Goal: Task Accomplishment & Management: Complete application form

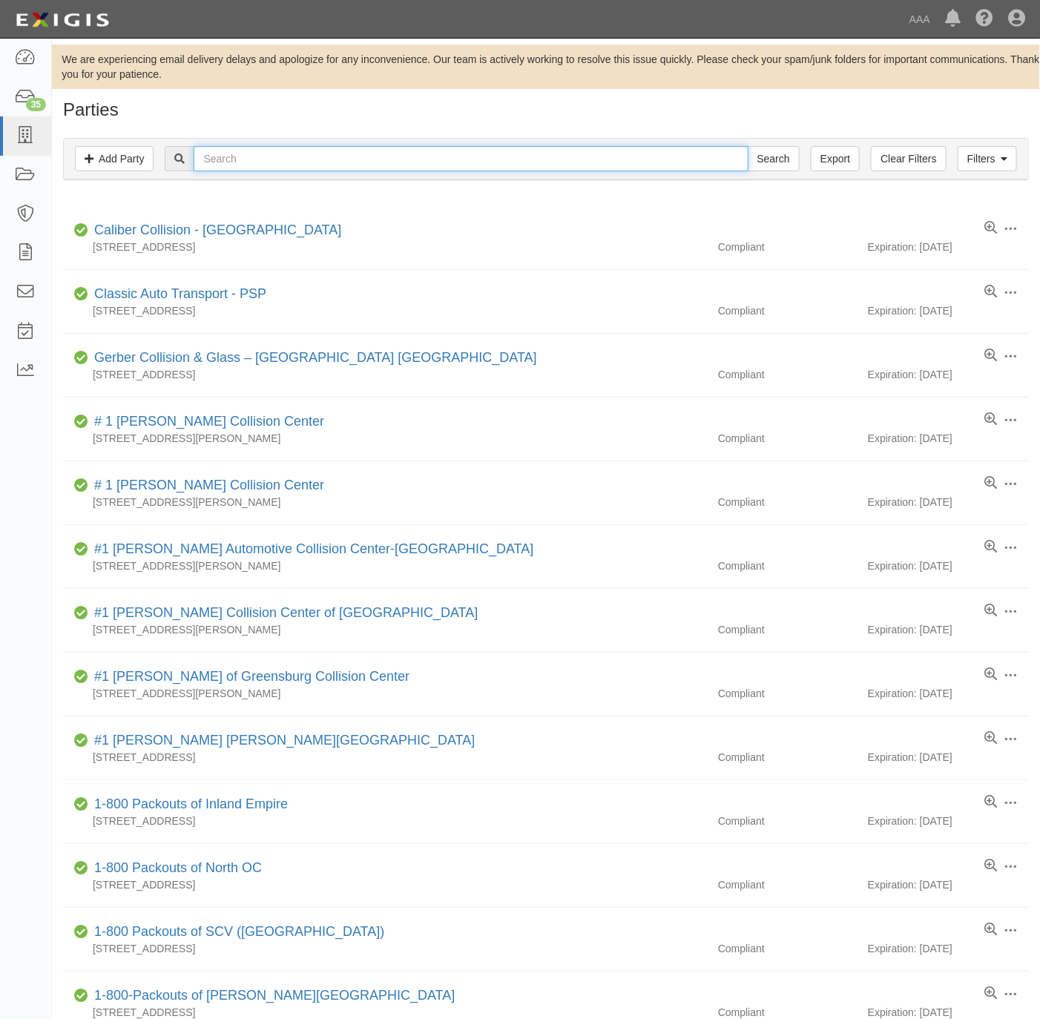
click at [269, 170] on input "text" at bounding box center [471, 158] width 554 height 25
paste input "4 Seasons Towin"
type input "4 Seasons Towin"
click at [748, 146] on input "Search" at bounding box center [774, 158] width 52 height 25
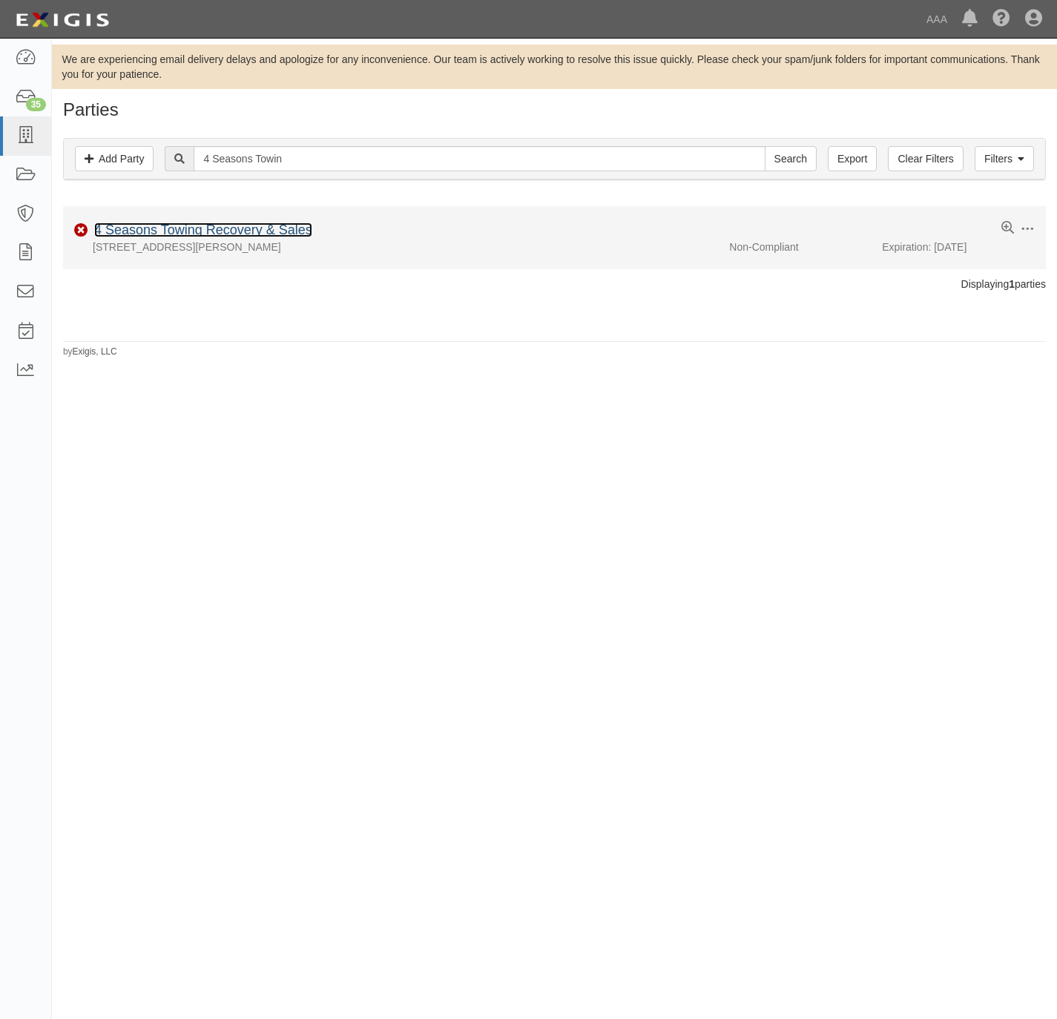
click at [268, 234] on link "4 Seasons Towing Recovery & Sales" at bounding box center [203, 230] width 218 height 15
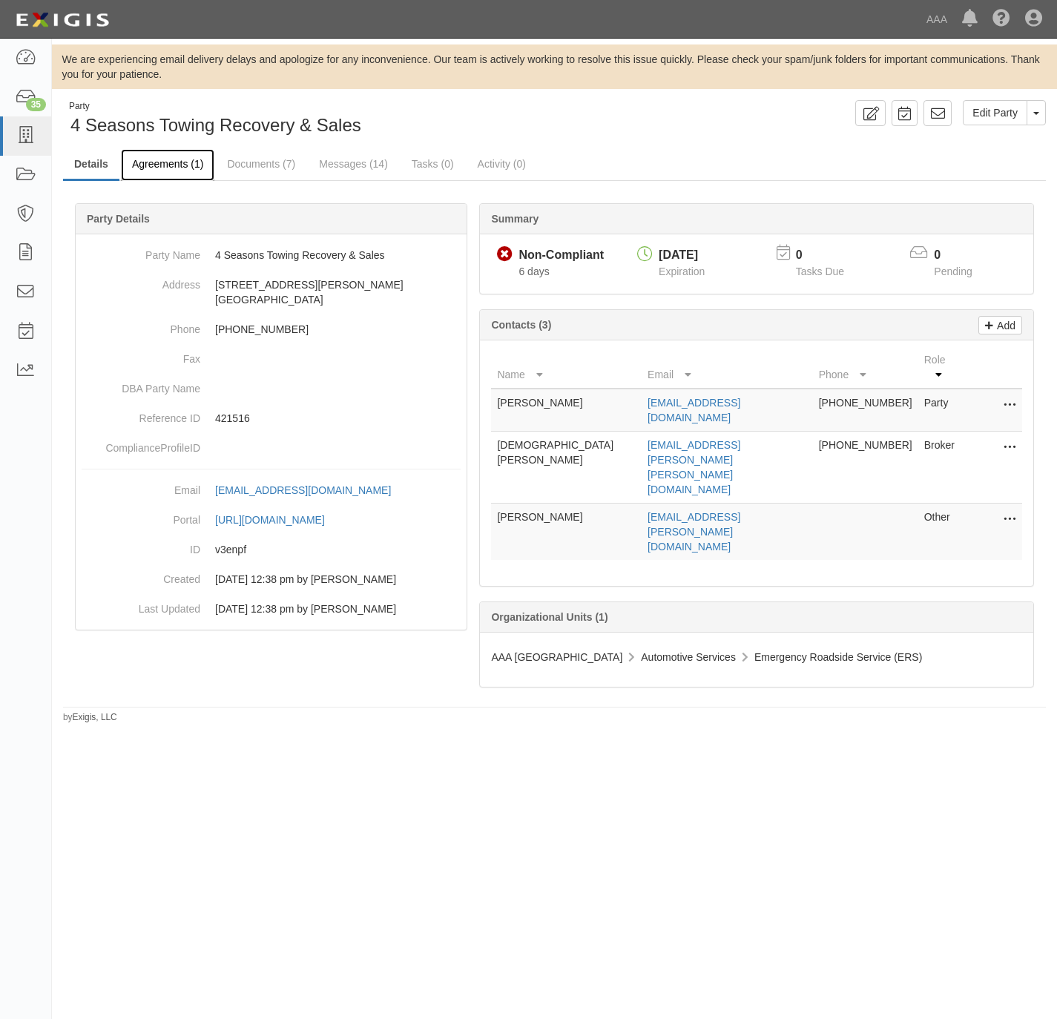
click at [157, 159] on link "Agreements (1)" at bounding box center [167, 165] width 93 height 32
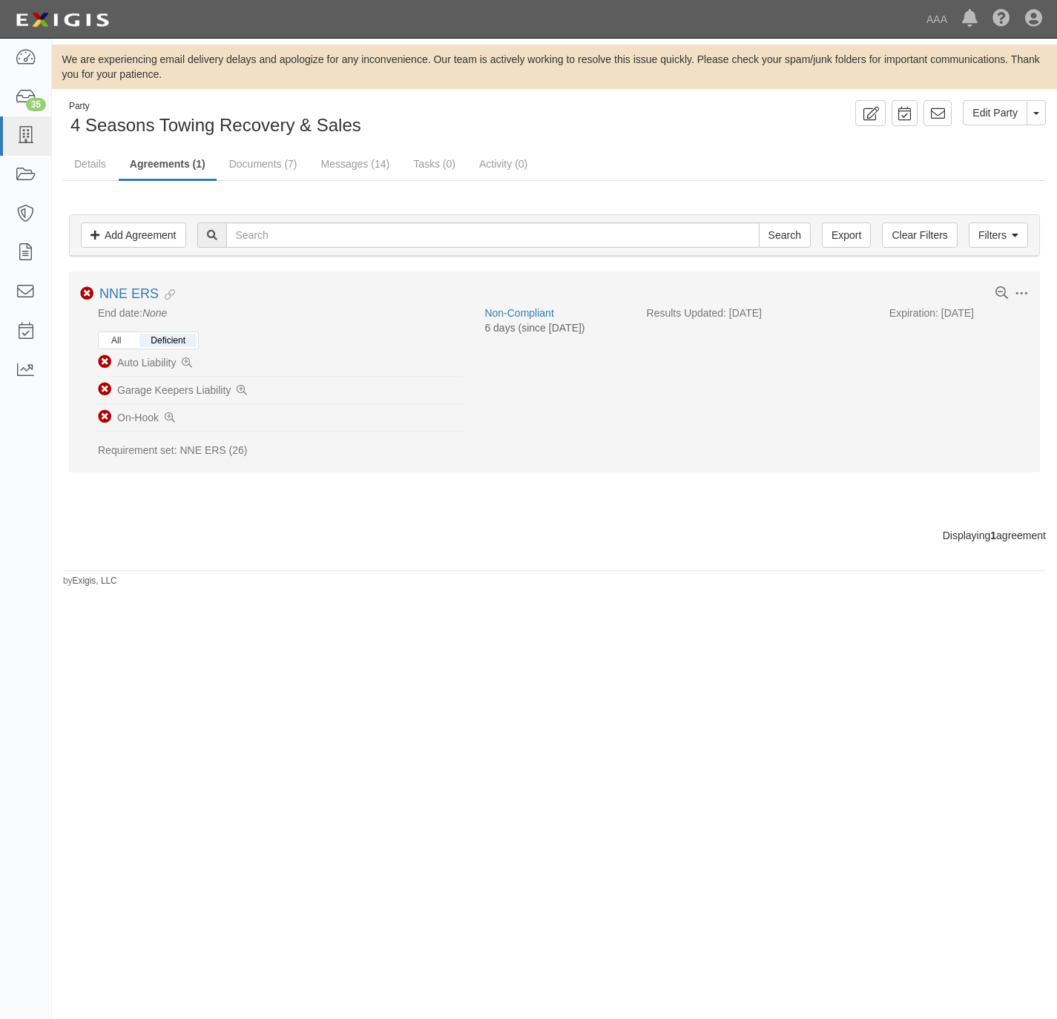
click at [119, 345] on button "All" at bounding box center [116, 340] width 32 height 13
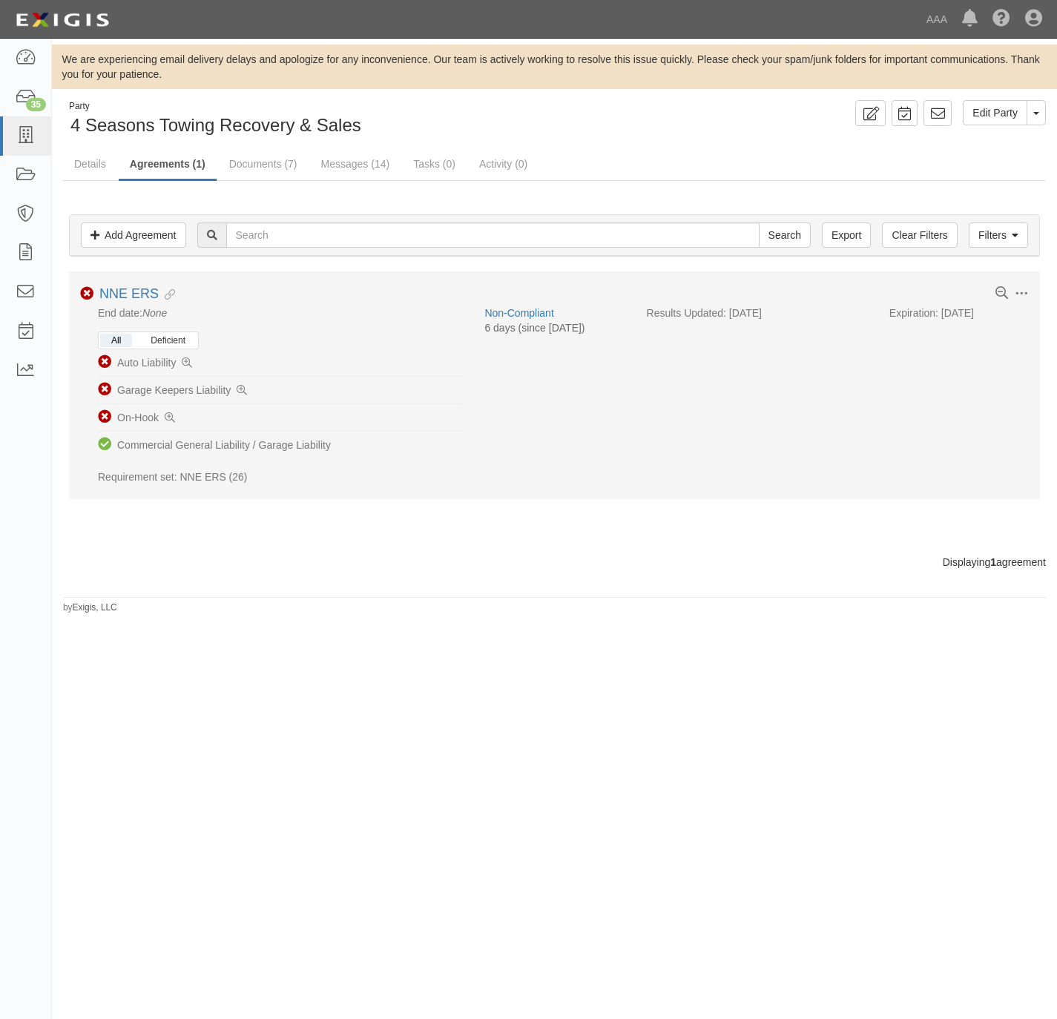
click at [167, 343] on button "Deficient" at bounding box center [167, 340] width 57 height 13
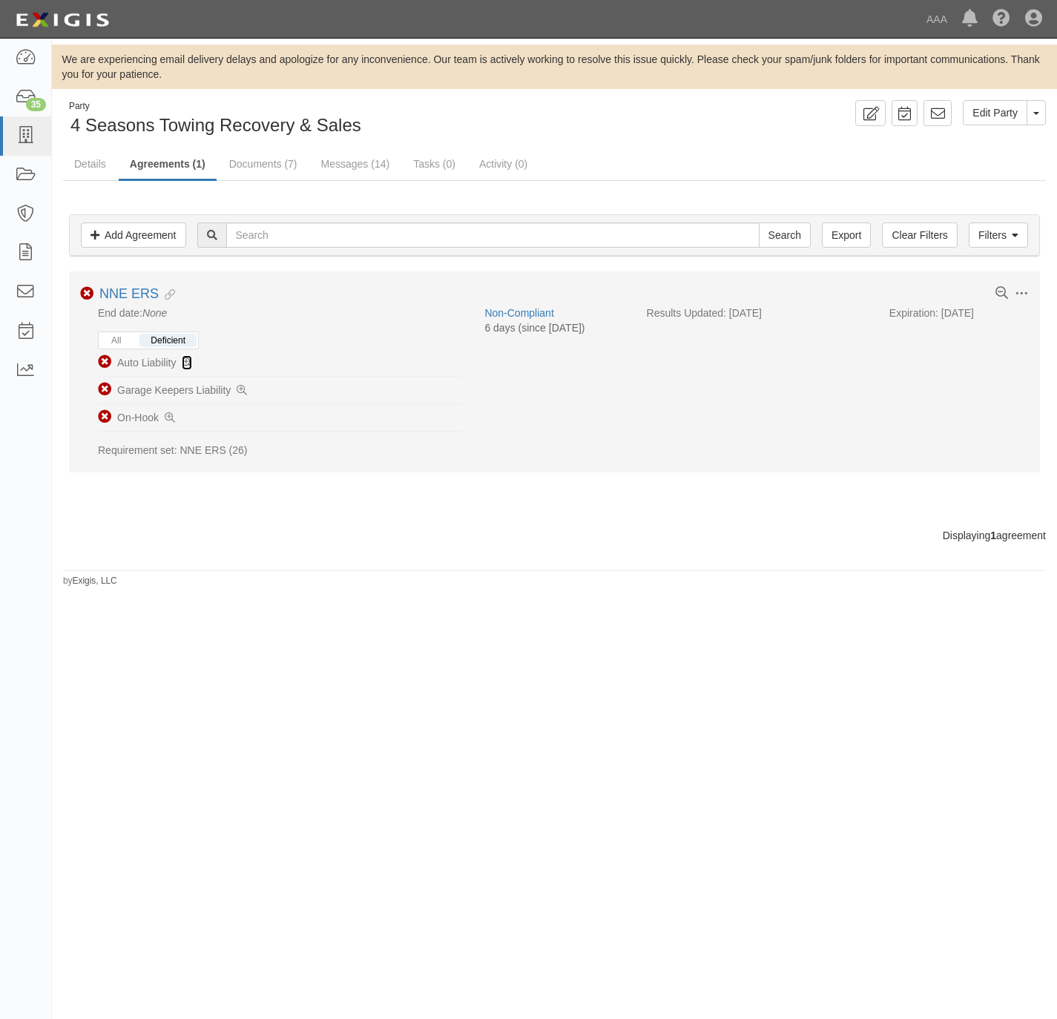
click at [188, 364] on icon at bounding box center [187, 363] width 10 height 10
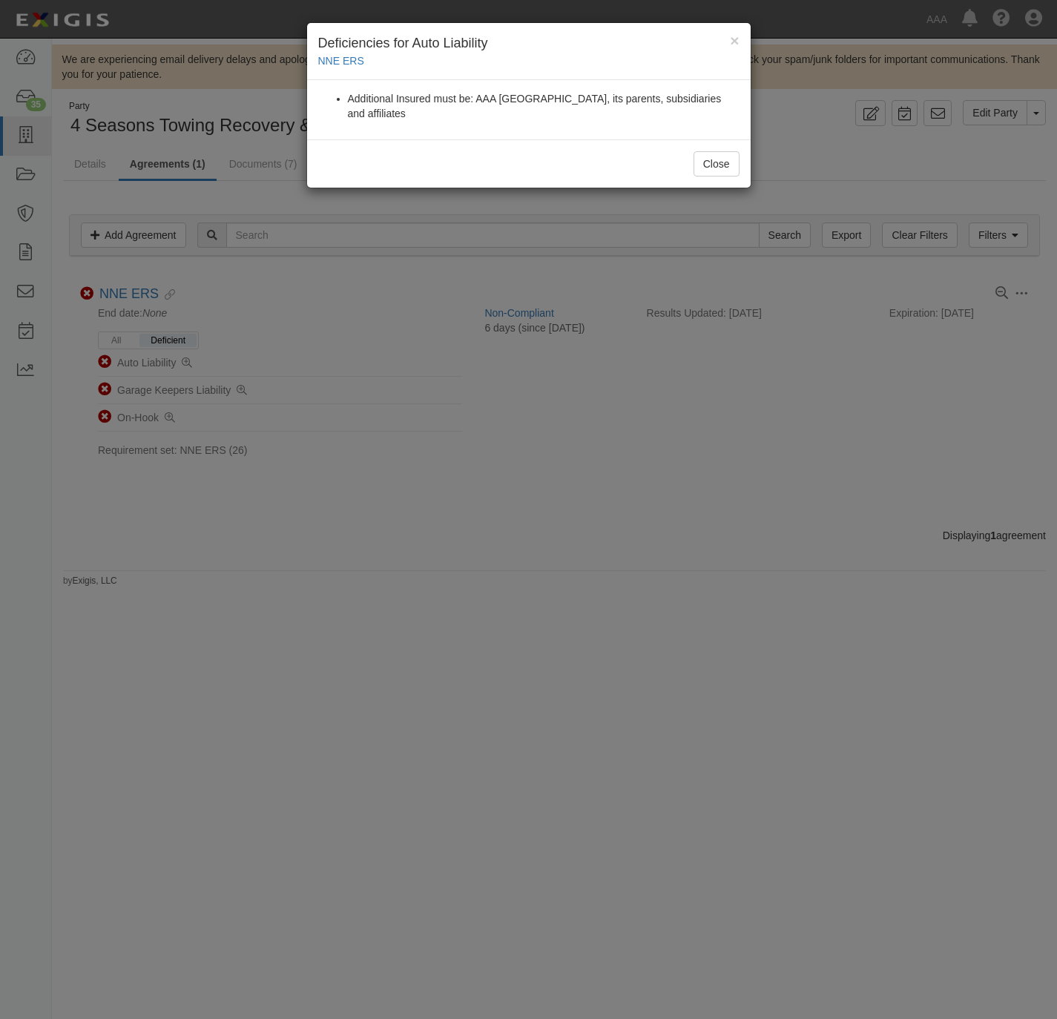
click at [365, 424] on div "× Deficiencies for Auto Liability NNE ERS Additional Insured must be: AAA North…" at bounding box center [528, 509] width 1057 height 1019
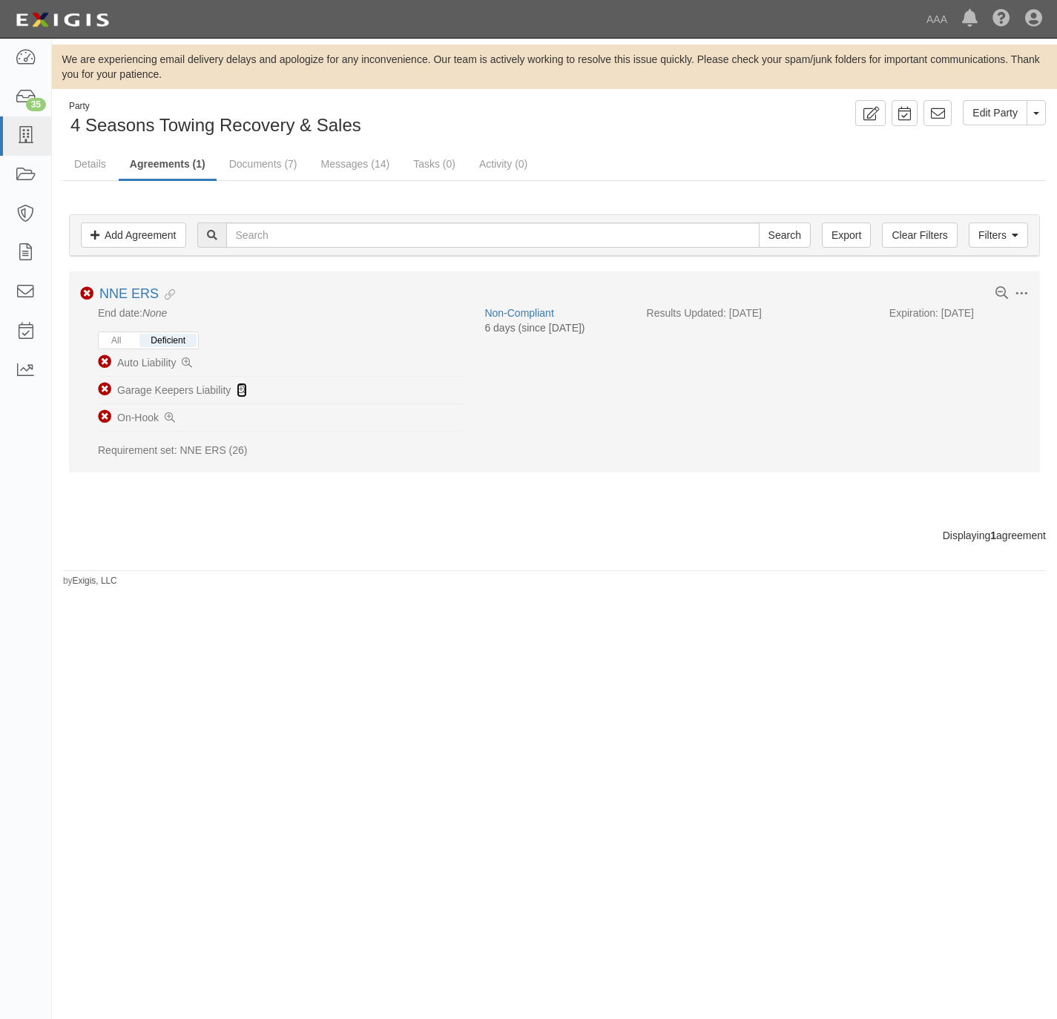
click at [239, 392] on icon at bounding box center [242, 391] width 10 height 10
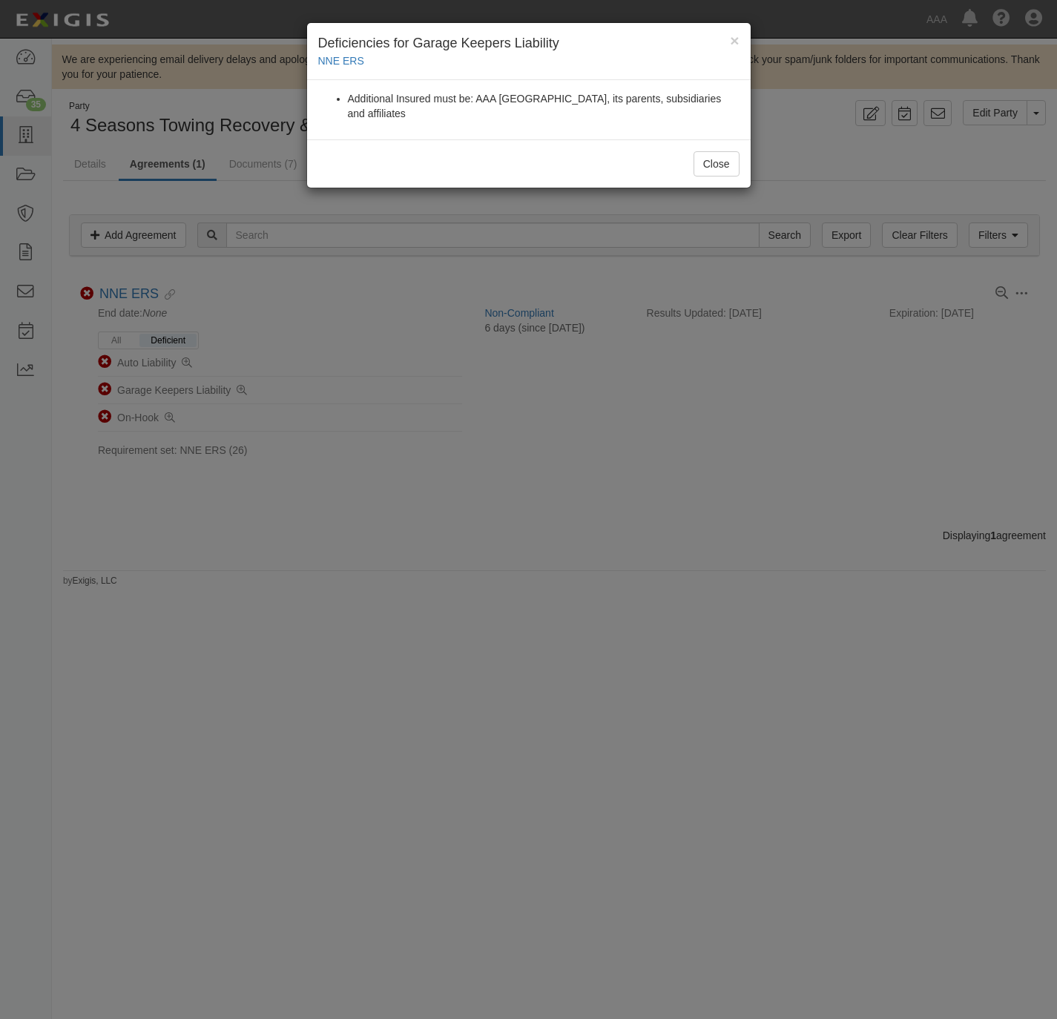
drag, startPoint x: 514, startPoint y: 487, endPoint x: 564, endPoint y: 466, distance: 54.2
click at [516, 487] on div "× Deficiencies for Garage Keepers Liability NNE ERS Additional Insured must be:…" at bounding box center [528, 509] width 1057 height 1019
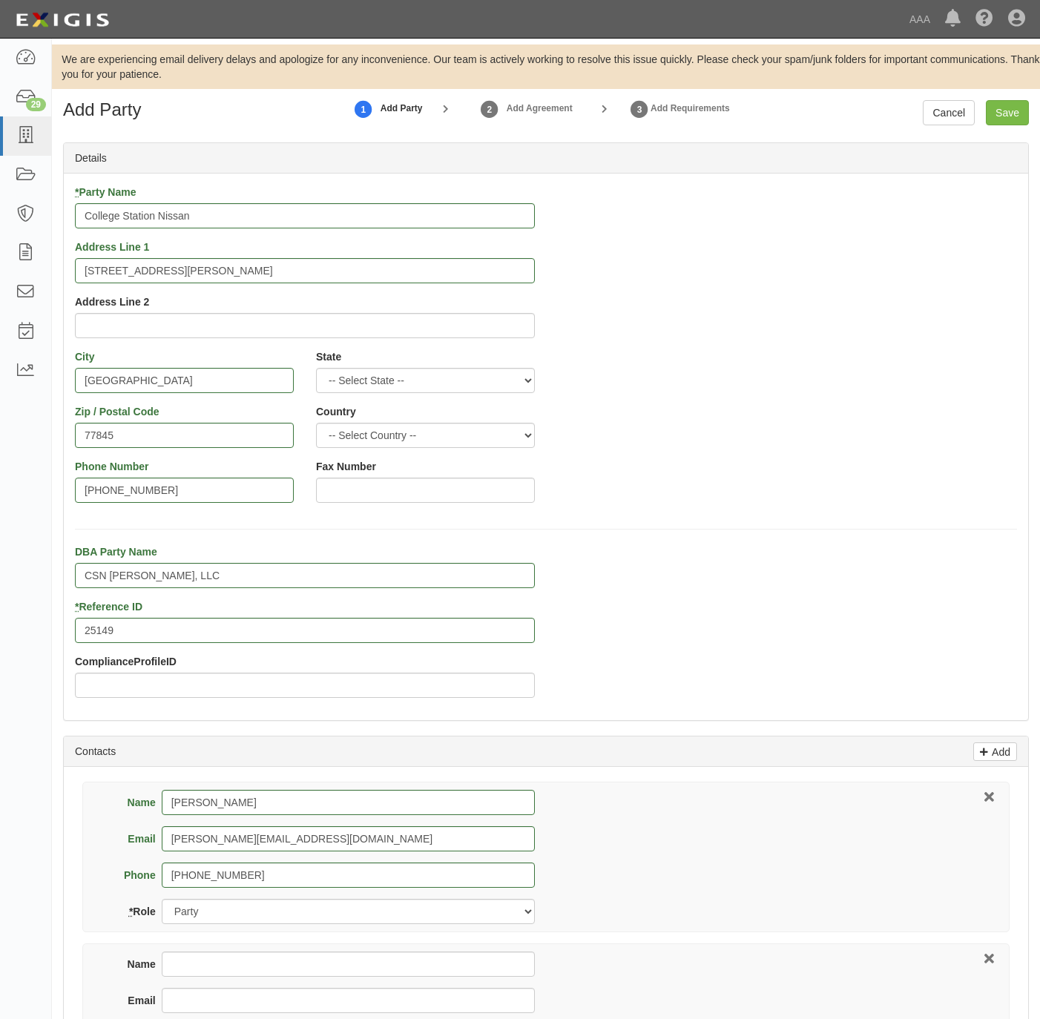
select select "[GEOGRAPHIC_DATA]"
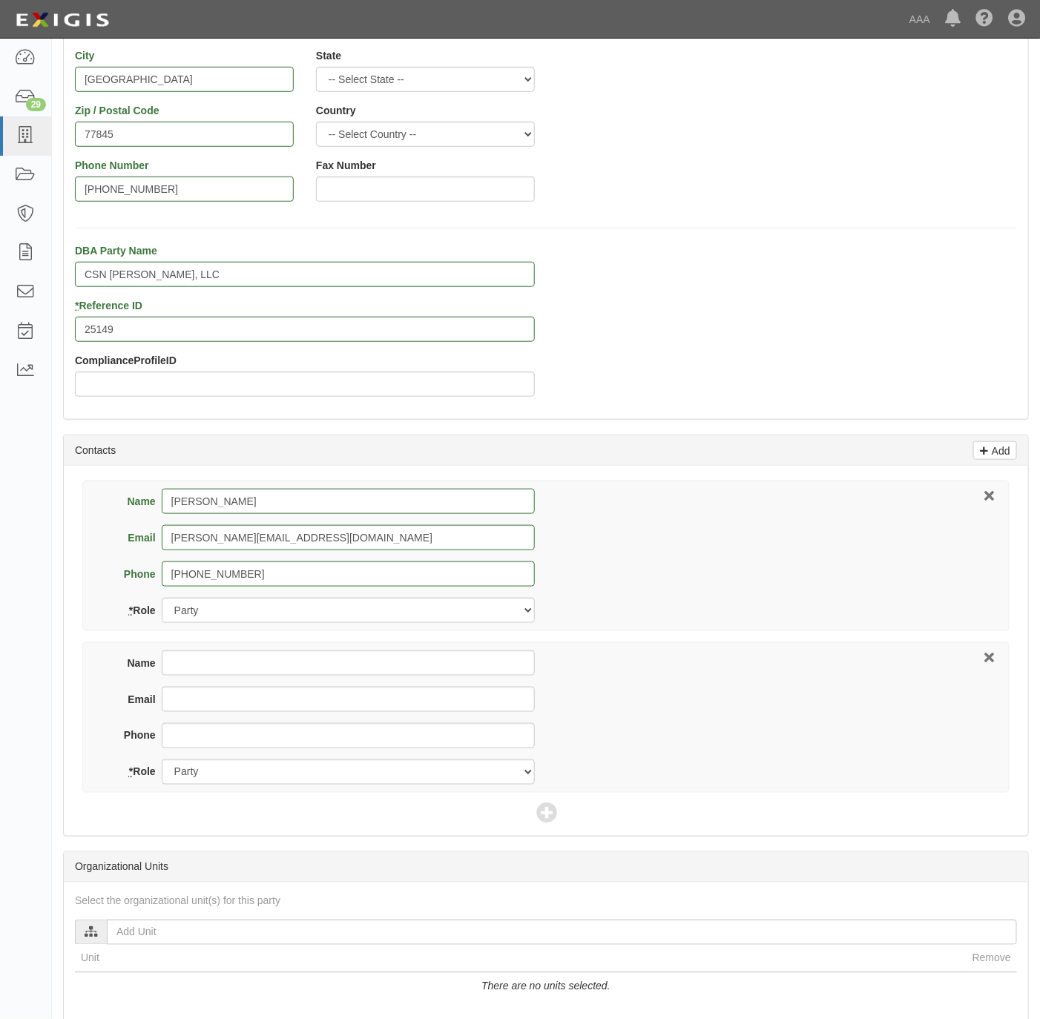
scroll to position [334, 0]
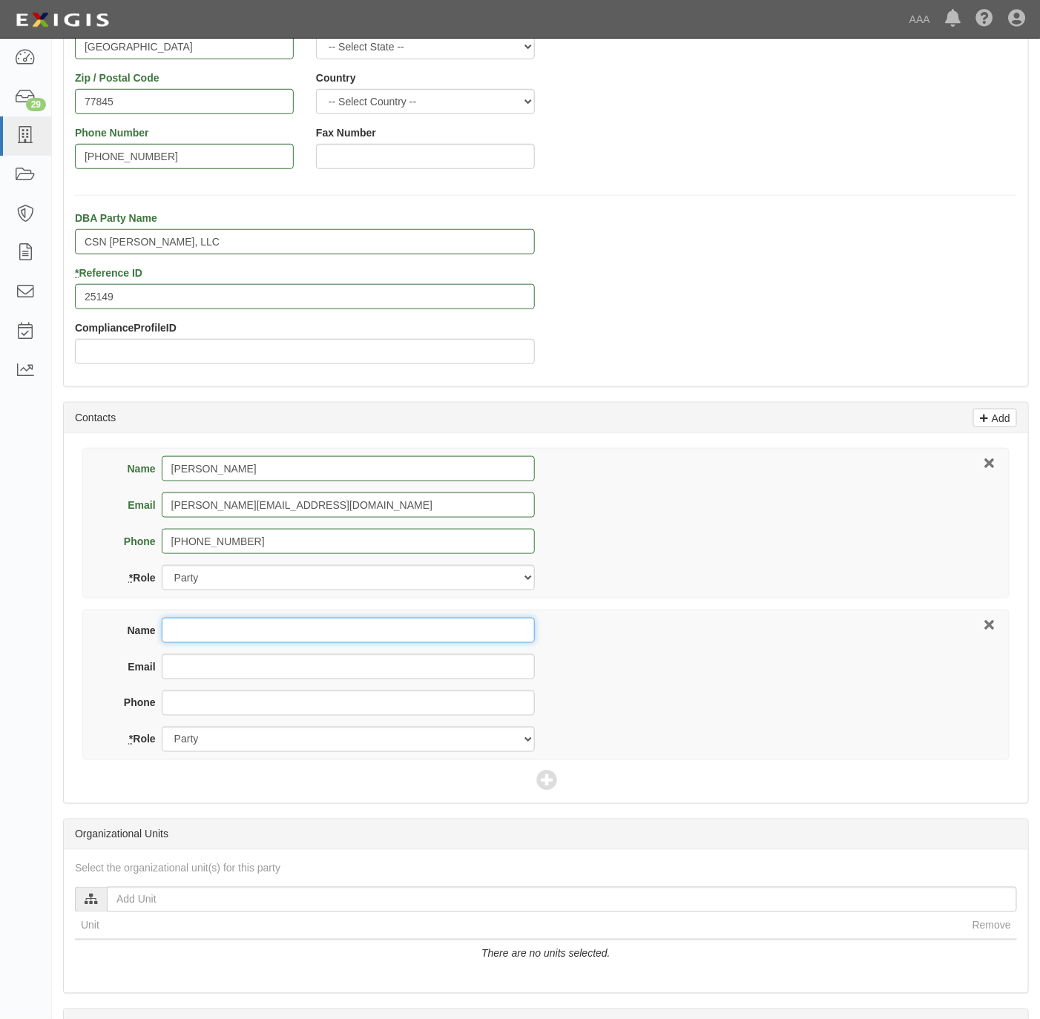
click at [339, 641] on input "Name" at bounding box center [348, 630] width 373 height 25
paste input "Trish Lang"
type input "Trish Lang"
click at [292, 665] on input "Email" at bounding box center [348, 666] width 373 height 25
paste input "tlang@brightlinedealer.com"
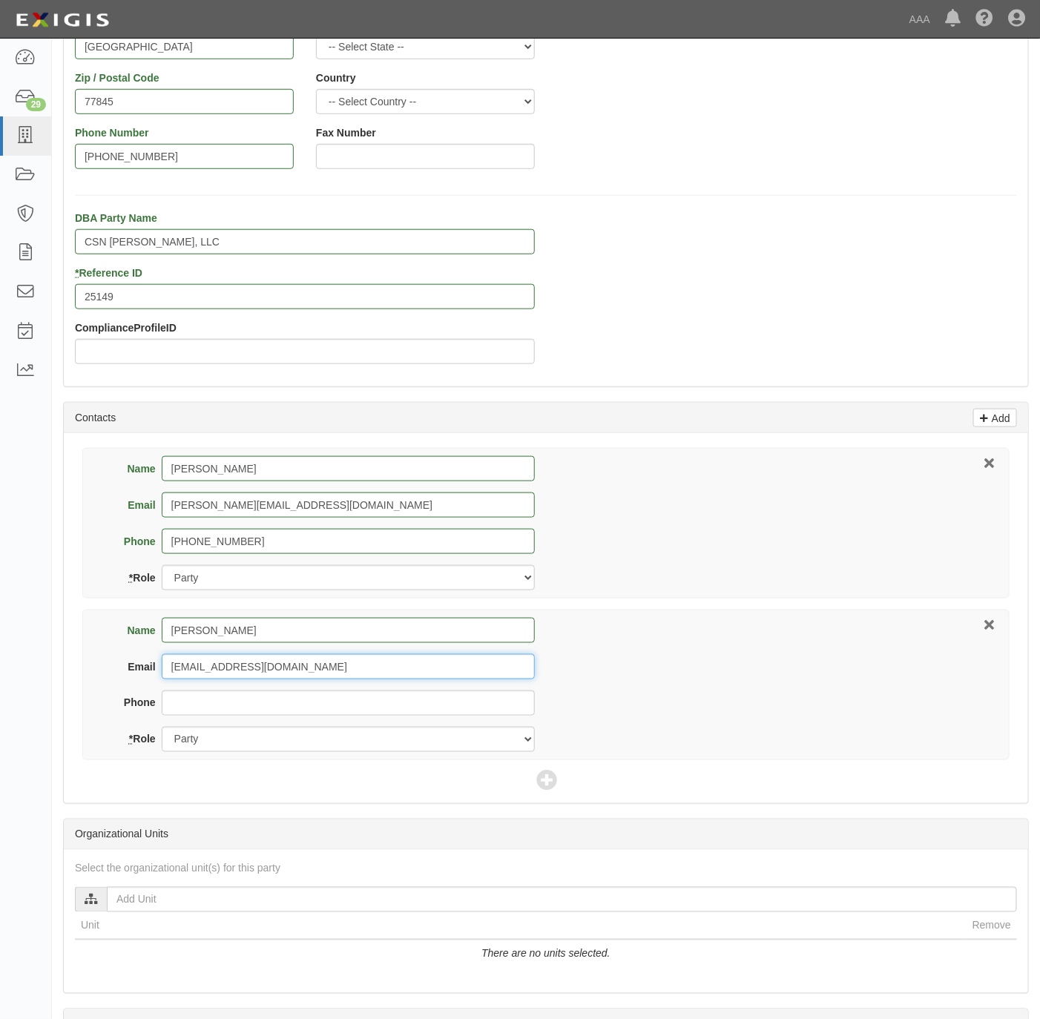
type input "tlang@brightlinedealer.com"
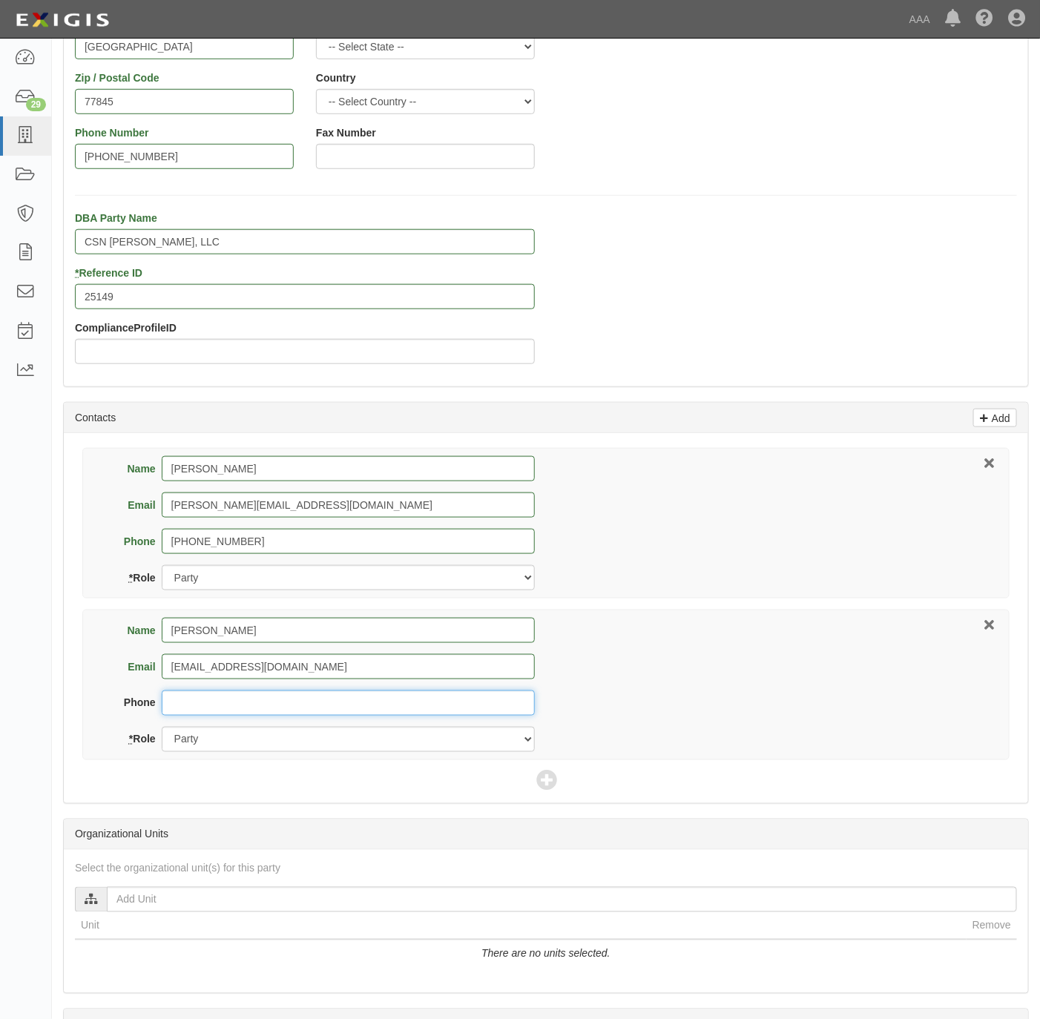
click at [220, 706] on input "Phone" at bounding box center [348, 703] width 373 height 25
paste input "855-955-2718"
type input "855-955-2718"
click at [554, 786] on icon at bounding box center [546, 782] width 21 height 21
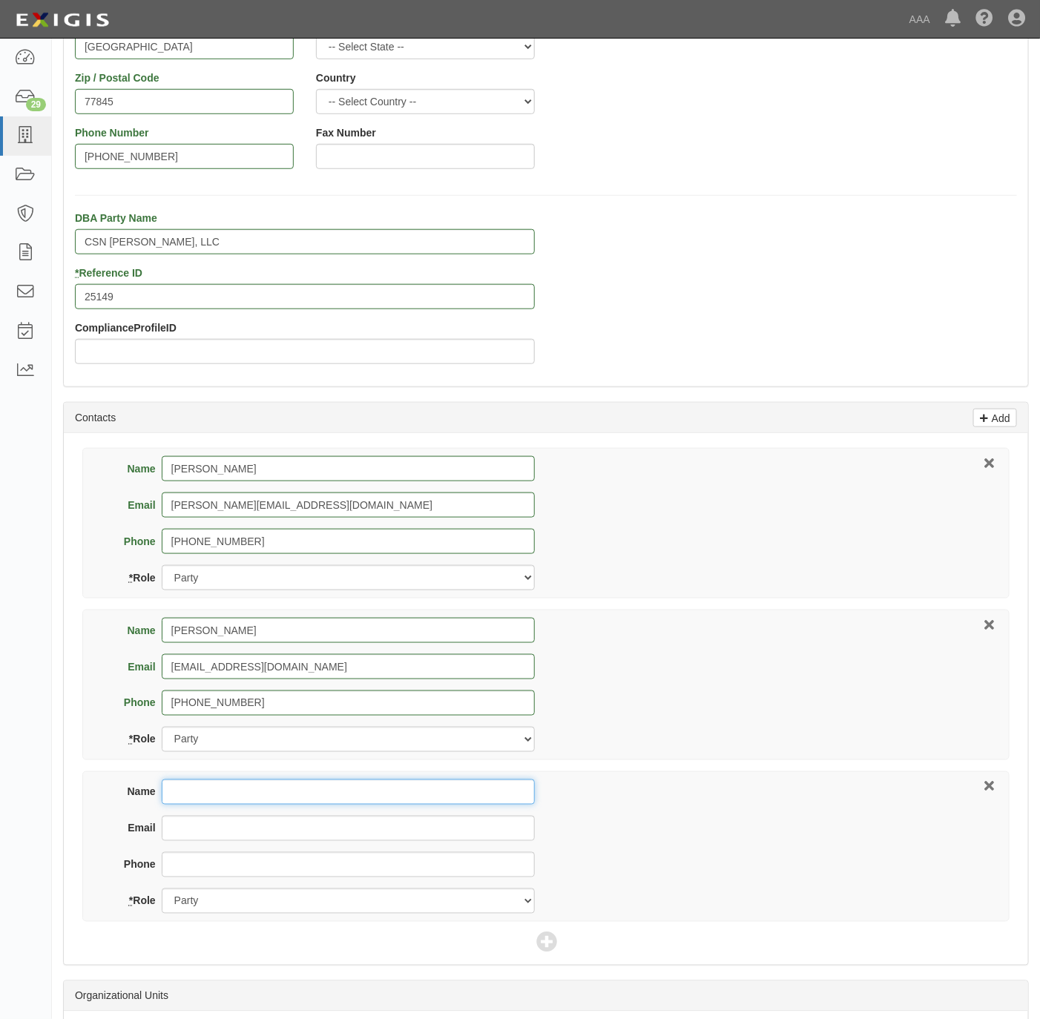
drag, startPoint x: 211, startPoint y: 795, endPoint x: 217, endPoint y: 786, distance: 10.3
click at [212, 793] on input "Name" at bounding box center [348, 792] width 373 height 25
paste input "Bradley Holmes"
type input "Bradley Holmes"
type input "[PERSON_NAME][EMAIL_ADDRESS][PERSON_NAME][DOMAIN_NAME]"
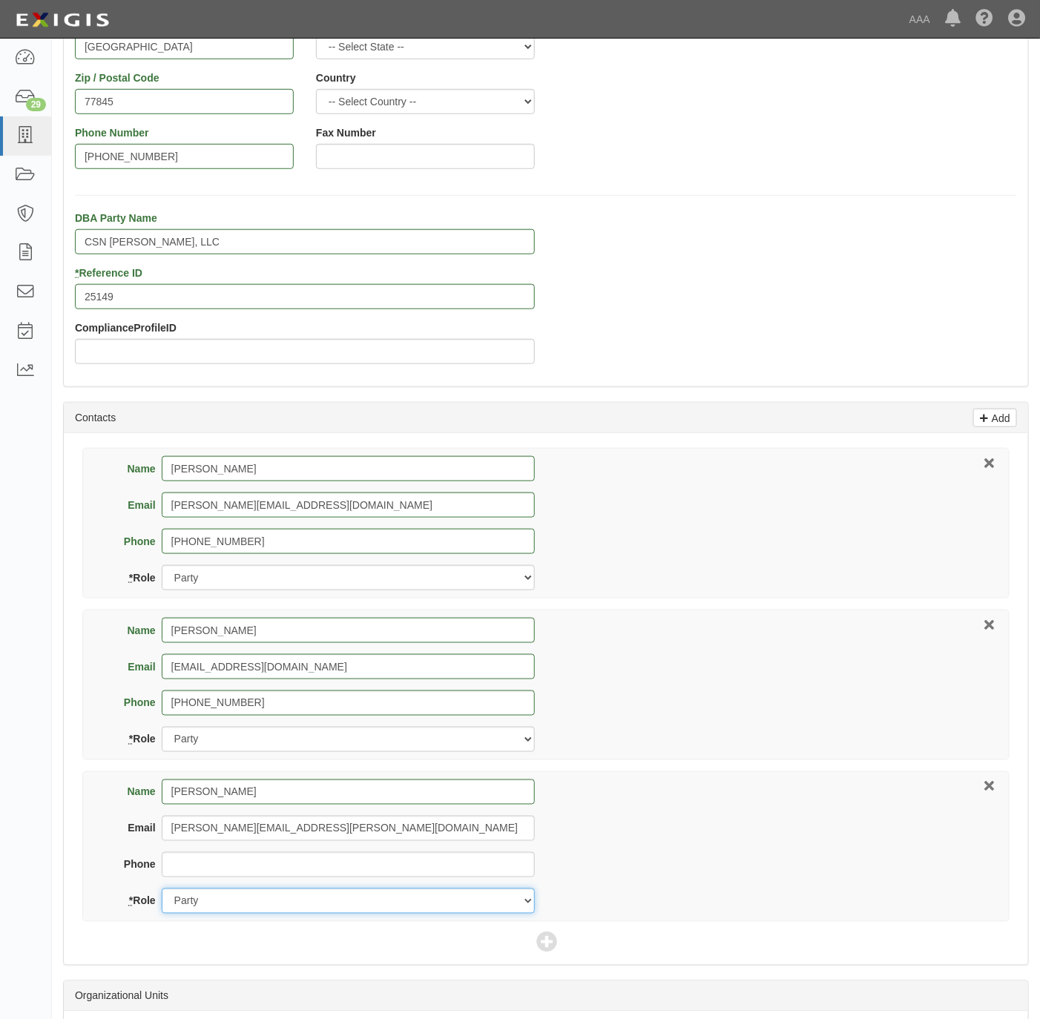
click at [176, 906] on select "Party Broker Other" at bounding box center [348, 901] width 373 height 25
select select "Other"
click at [162, 892] on select "Party Broker Other" at bounding box center [348, 901] width 373 height 25
drag, startPoint x: 760, startPoint y: 283, endPoint x: 737, endPoint y: 292, distance: 24.9
click at [760, 283] on div "DBA Party Name CSN Keating, LLC * Reference ID 25149 ComplianceProfileID" at bounding box center [546, 293] width 964 height 165
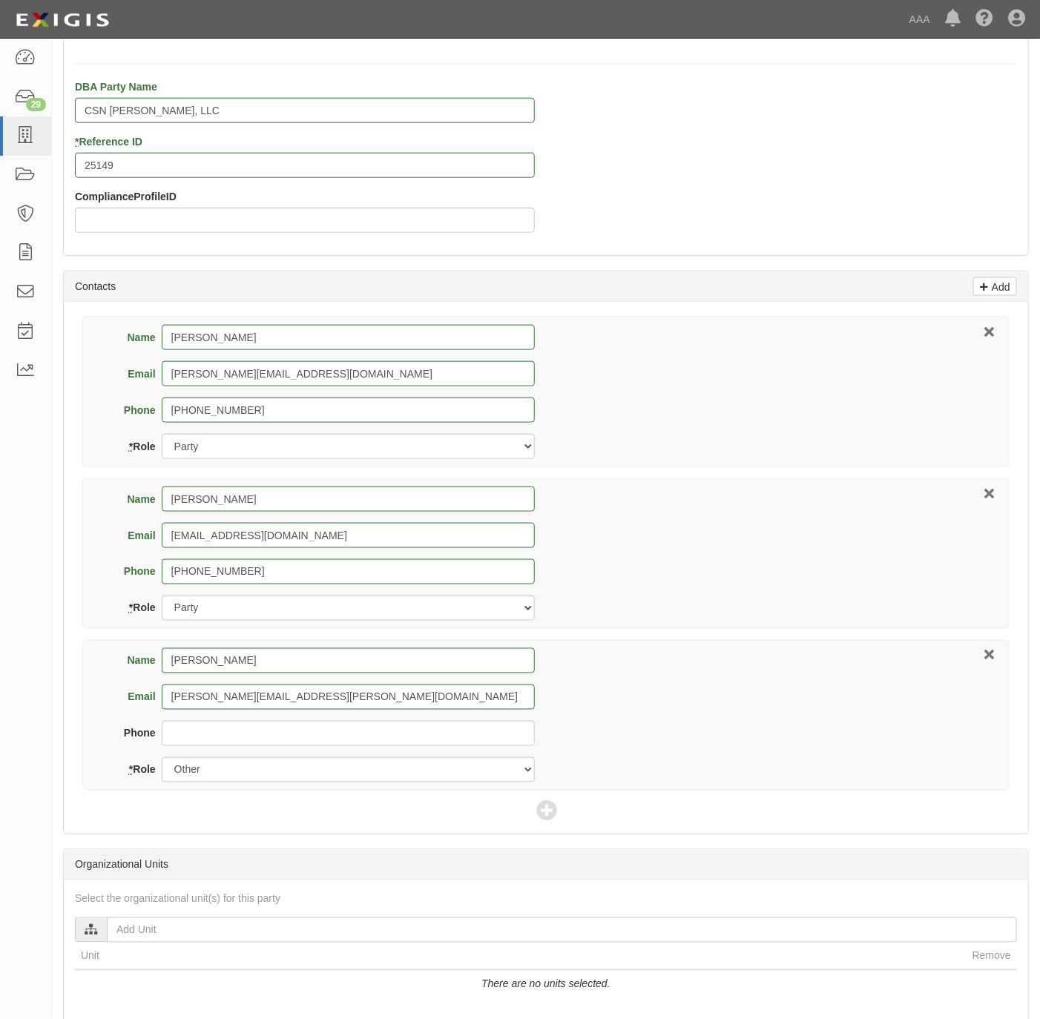
scroll to position [660, 0]
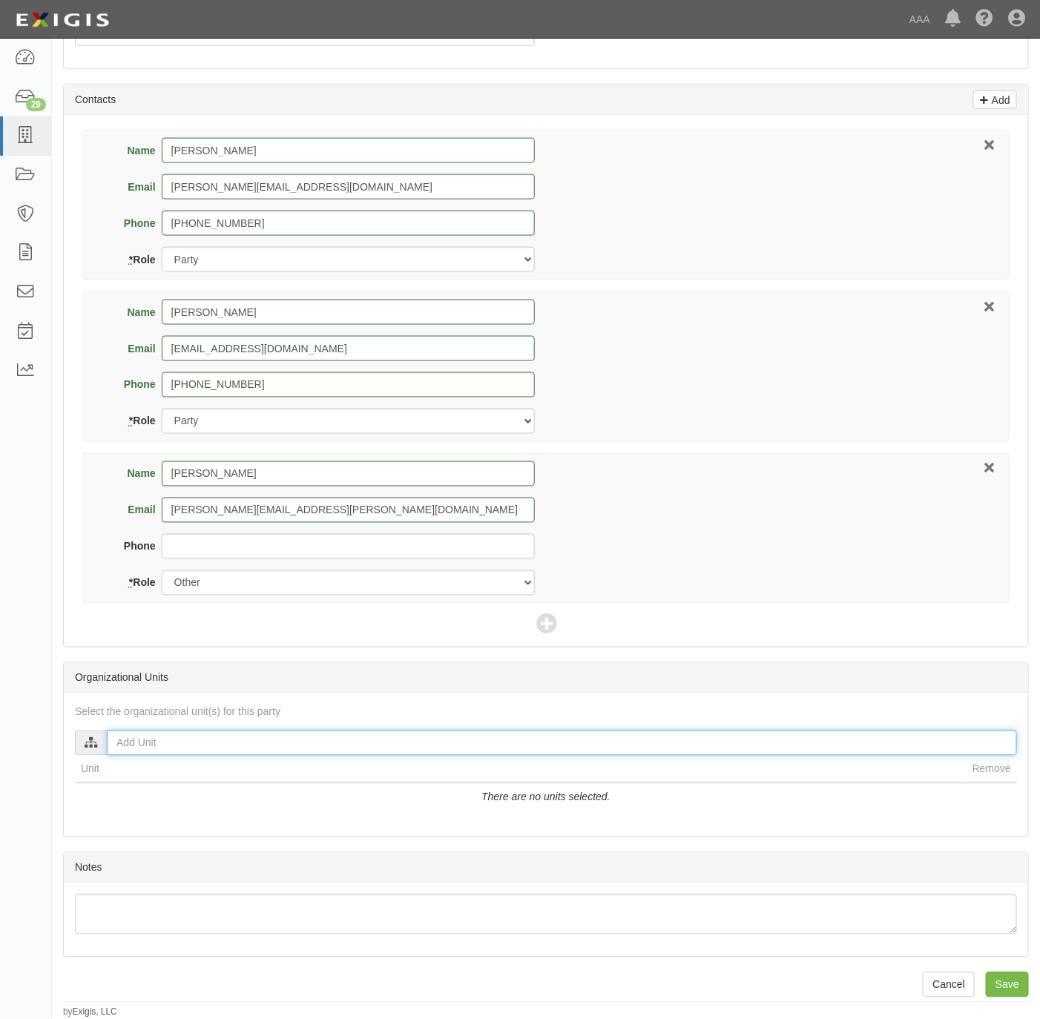
click at [125, 746] on input "text" at bounding box center [562, 743] width 910 height 25
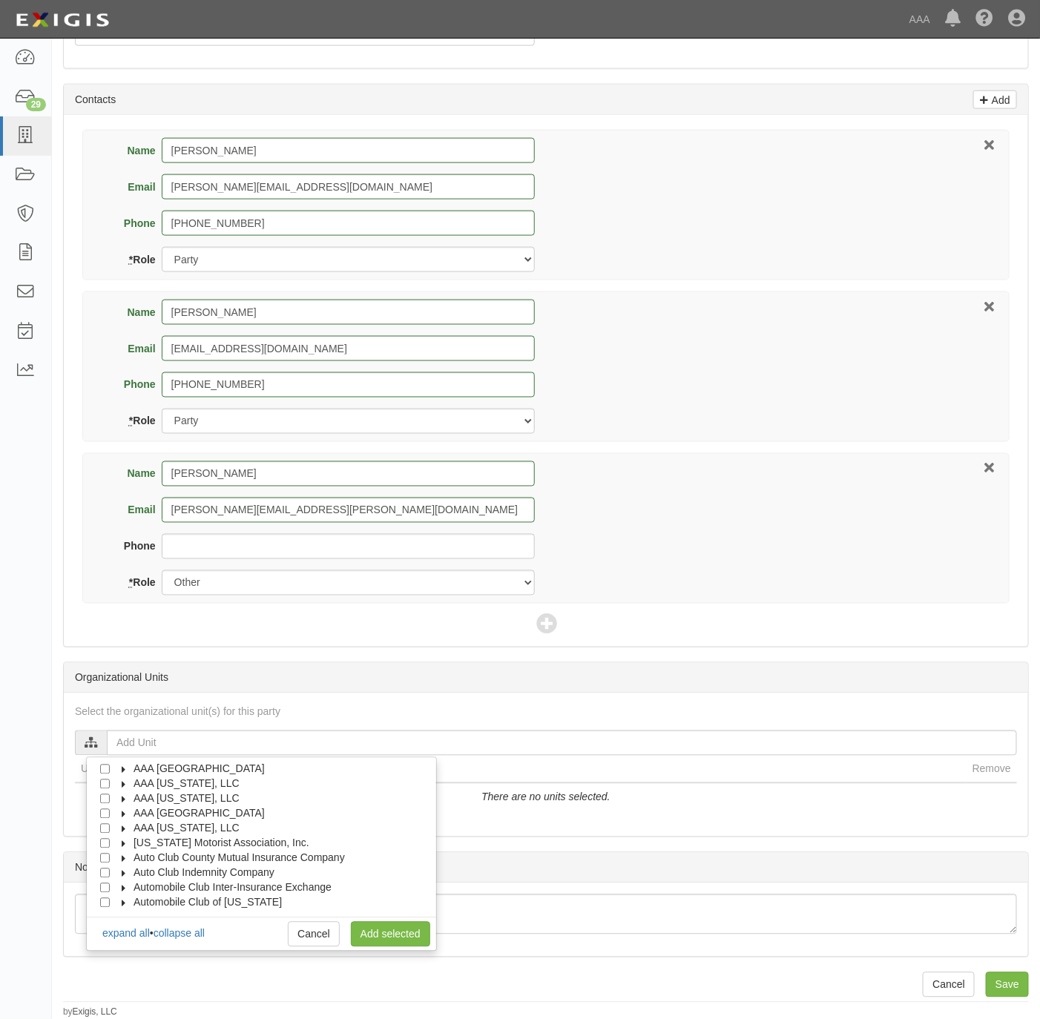
click at [200, 823] on span "AAA Texas, LLC" at bounding box center [187, 829] width 106 height 12
click at [198, 839] on span "Automotive Services" at bounding box center [194, 844] width 95 height 12
click at [134, 869] on input "Approved Automotive Repair (AAR)" at bounding box center [132, 874] width 10 height 10
checkbox input "true"
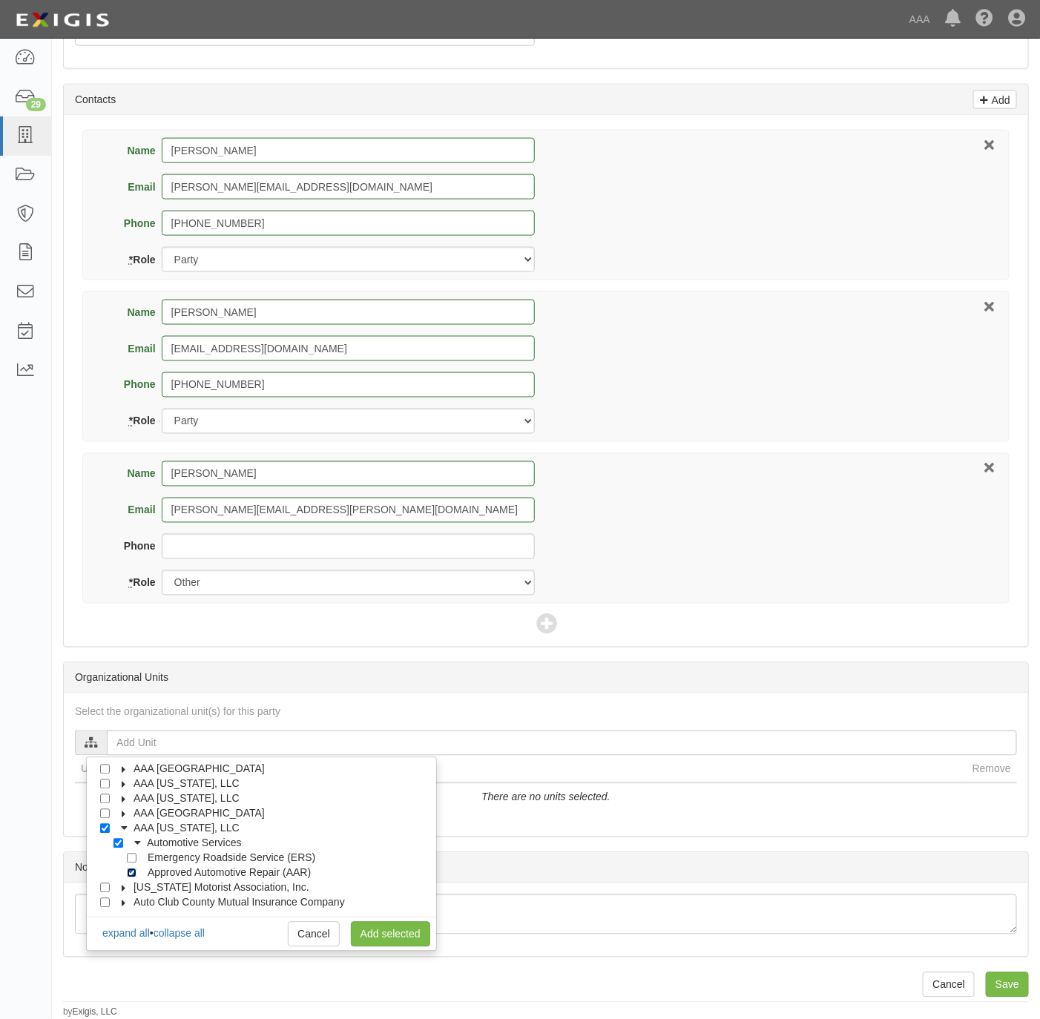
checkbox input "true"
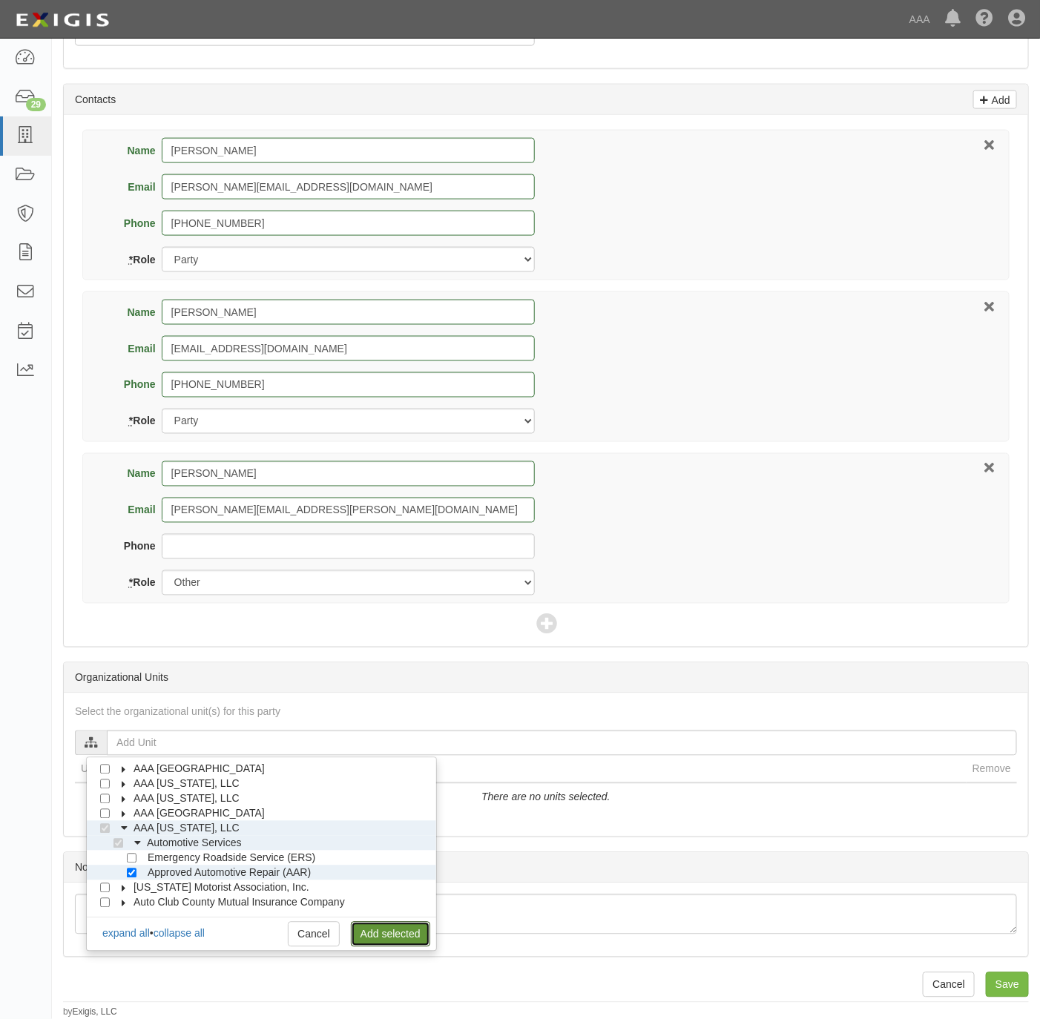
click at [403, 927] on link "Add selected" at bounding box center [390, 934] width 79 height 25
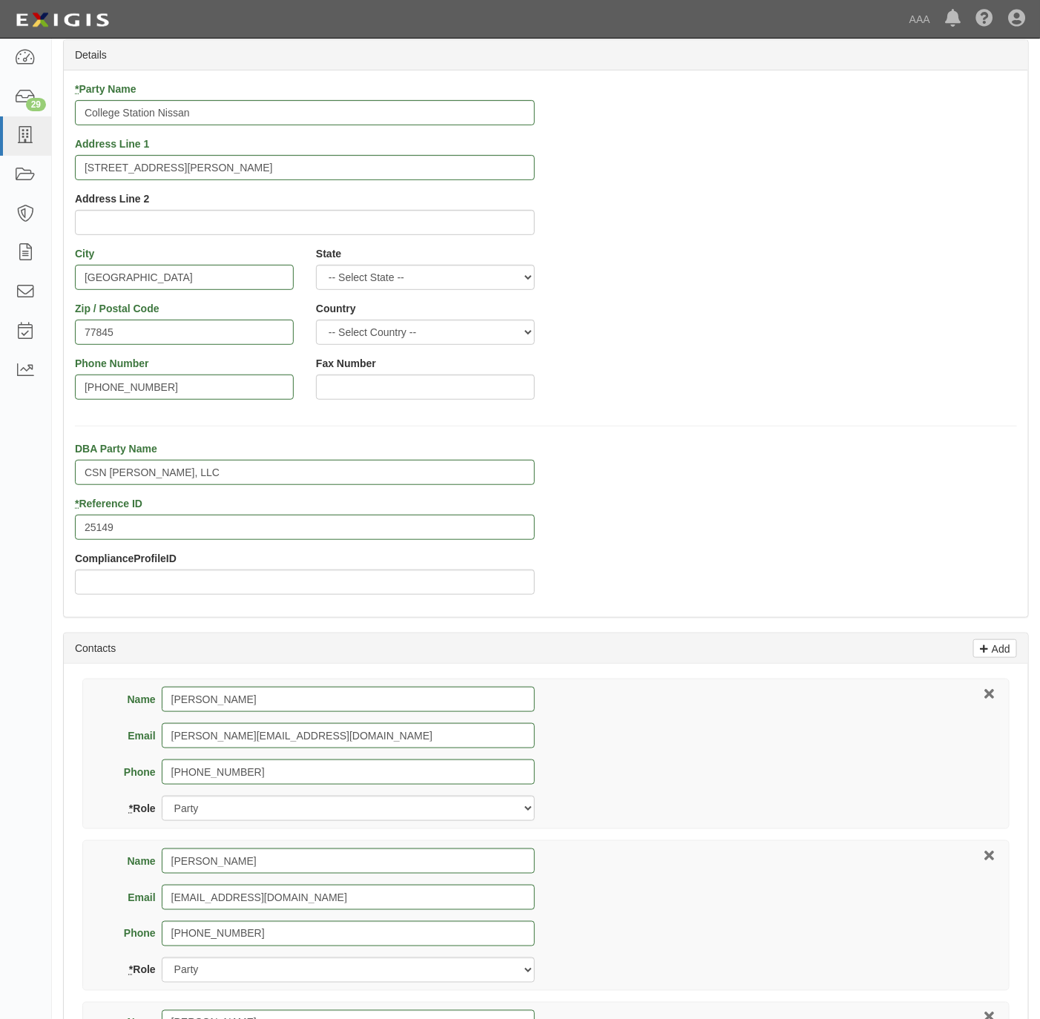
scroll to position [0, 0]
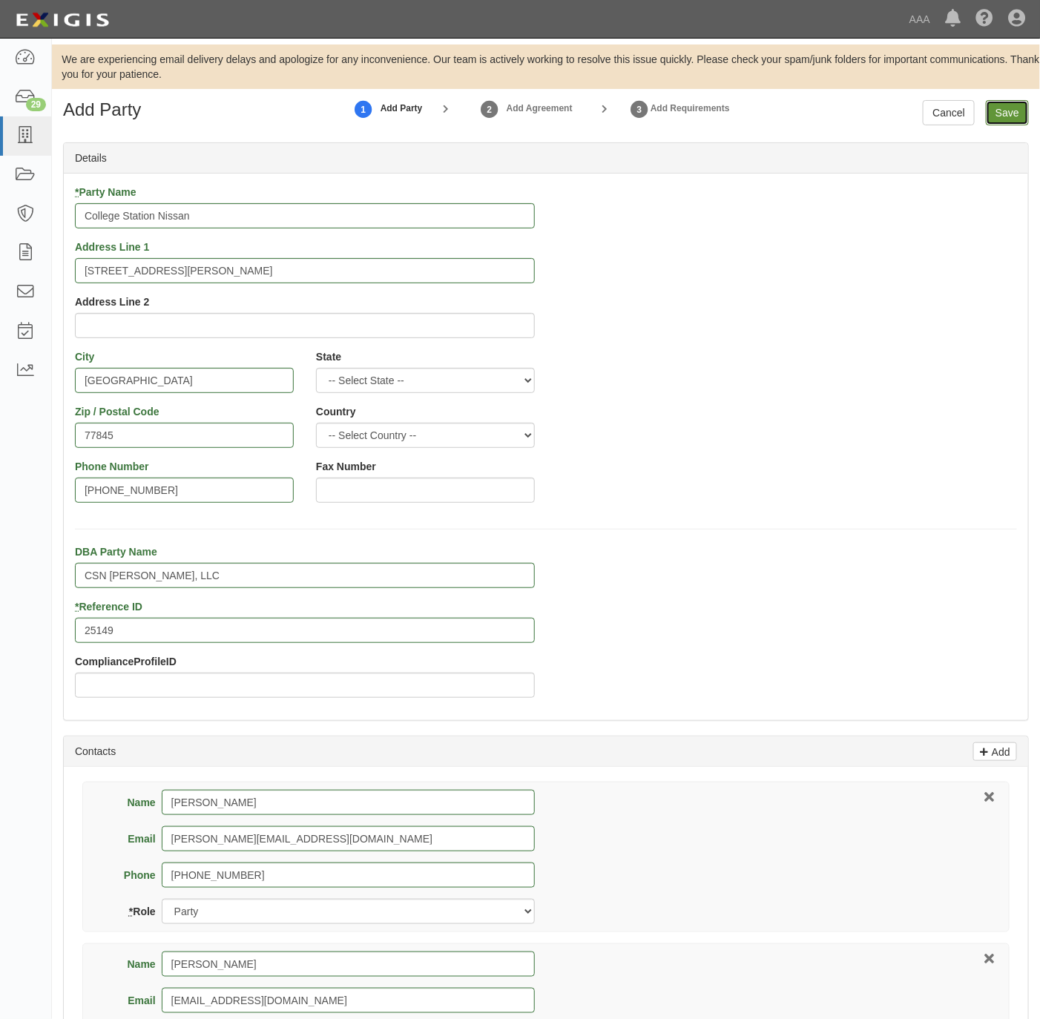
click at [998, 114] on input "Save" at bounding box center [1007, 112] width 43 height 25
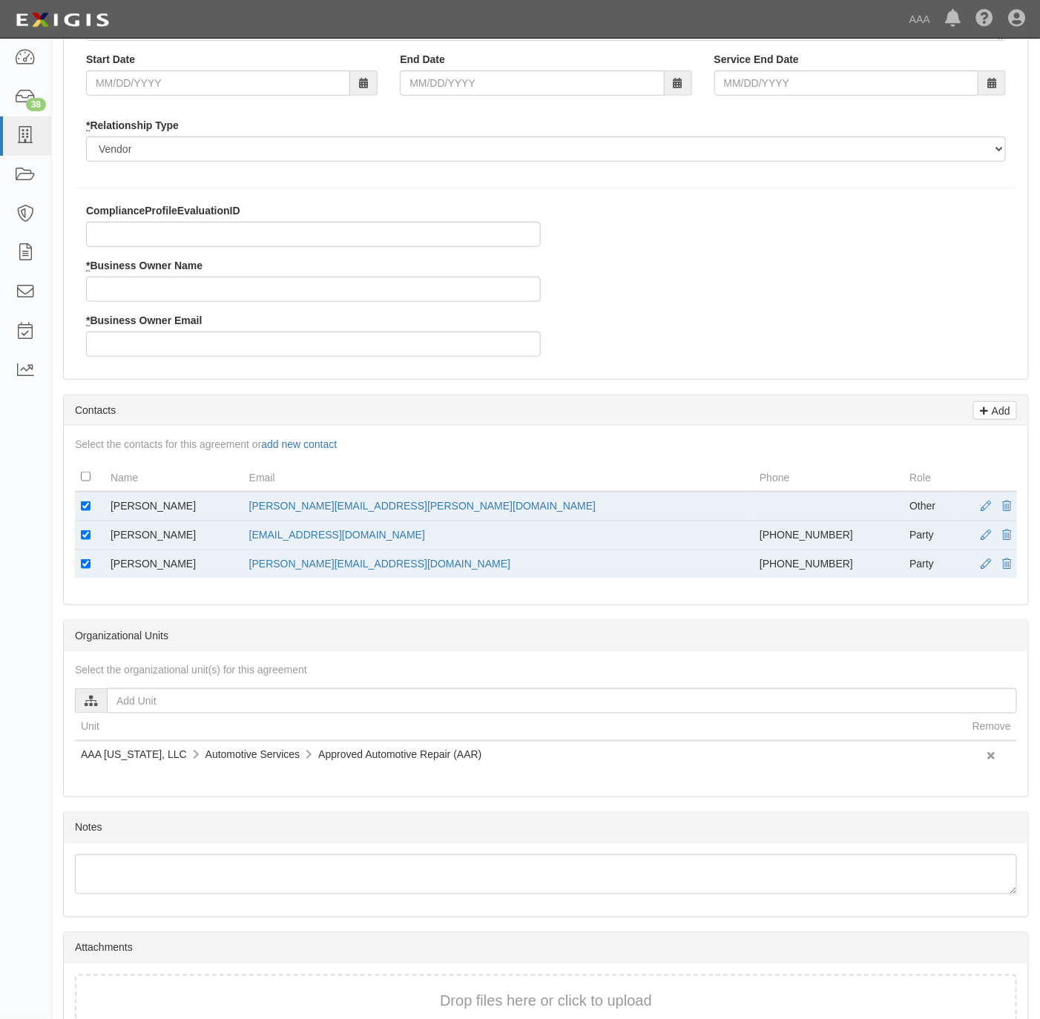
scroll to position [334, 0]
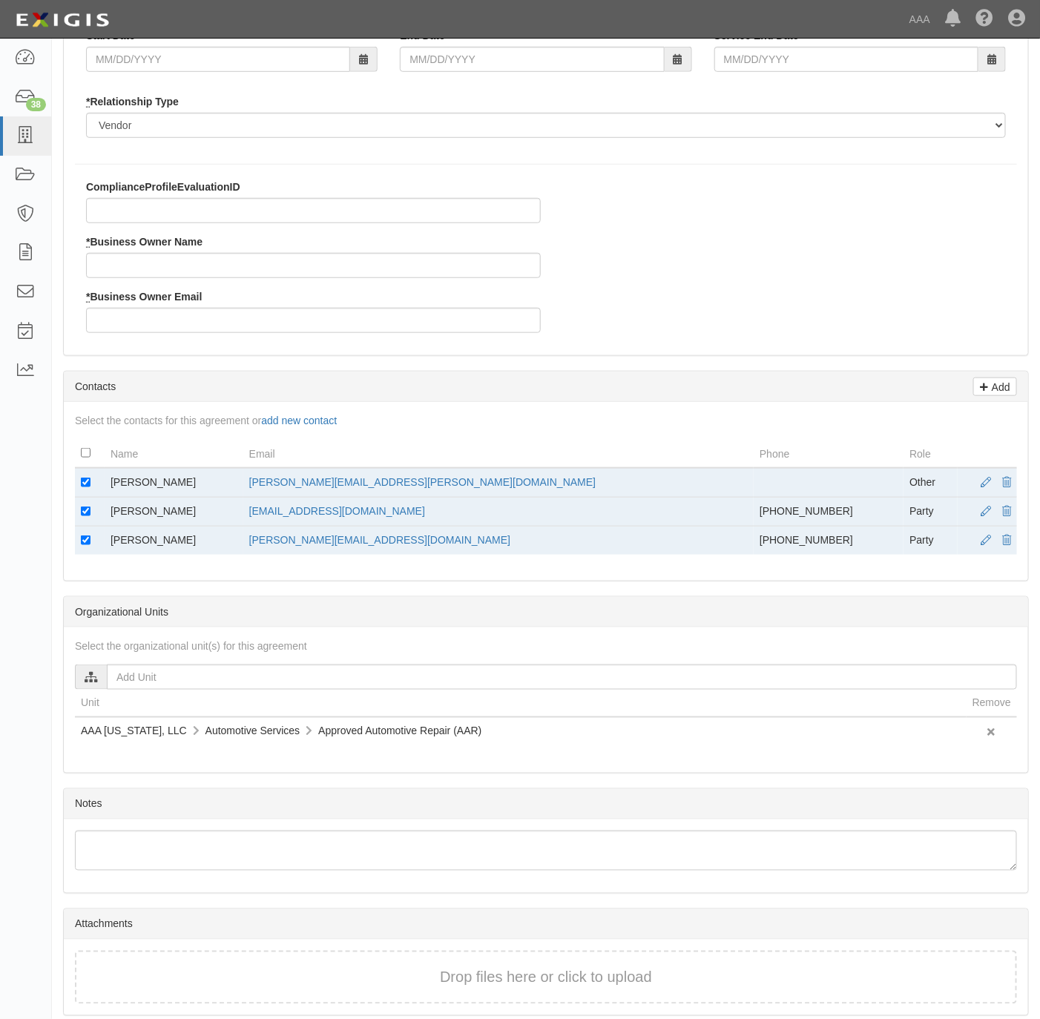
type input "[US_STATE] AAR"
drag, startPoint x: 203, startPoint y: 483, endPoint x: 99, endPoint y: 481, distance: 103.9
click at [99, 481] on tr "Bradley Holmes holmes.bradley@ace.aaa.com Other" at bounding box center [546, 483] width 942 height 30
copy tr "Bradley Holmes"
click at [187, 265] on input "* Business Owner Name" at bounding box center [313, 265] width 455 height 25
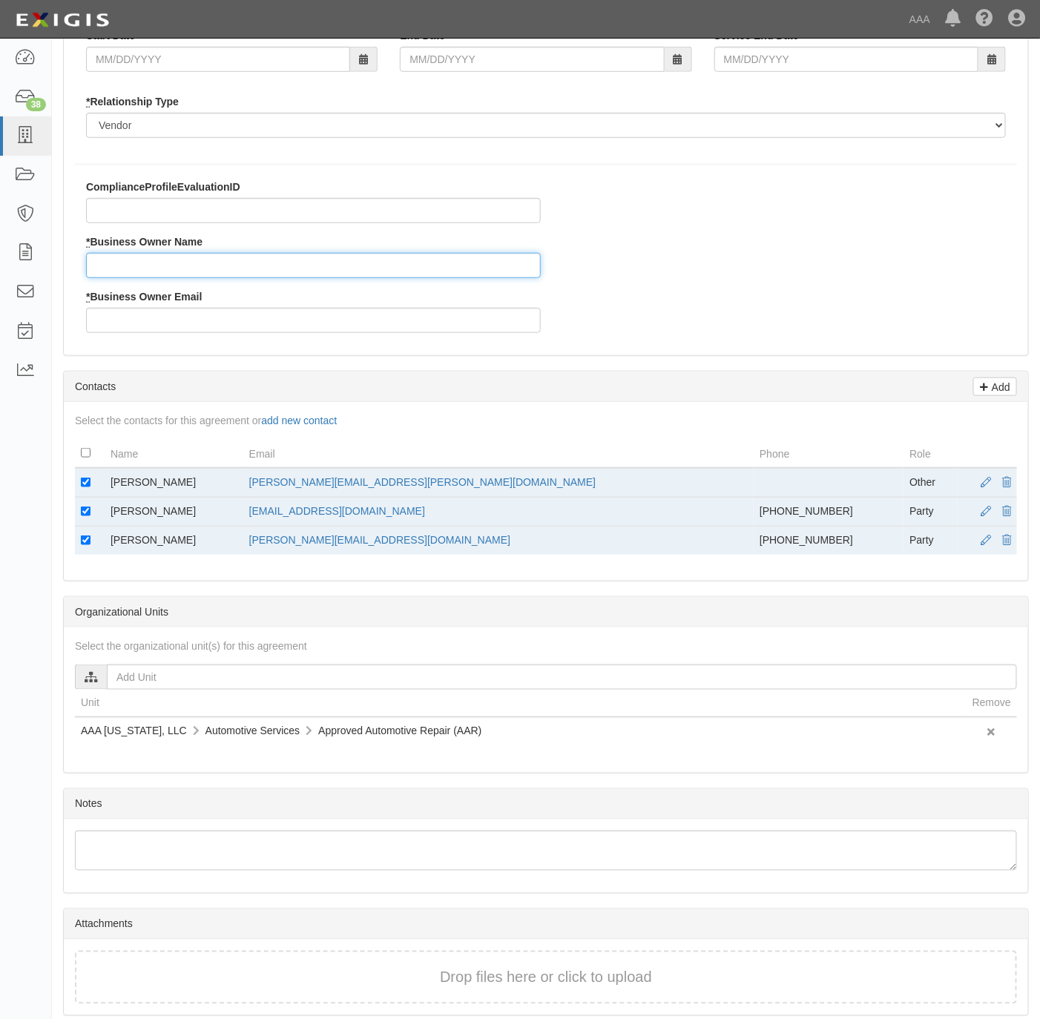
paste input "Bradley Holmes"
type input "Bradley Holmes"
drag, startPoint x: 467, startPoint y: 486, endPoint x: 314, endPoint y: 493, distance: 153.7
click at [314, 493] on td "holmes.bradley@ace.aaa.com" at bounding box center [498, 483] width 510 height 30
copy link "holmes.bradley@ace.aaa.com"
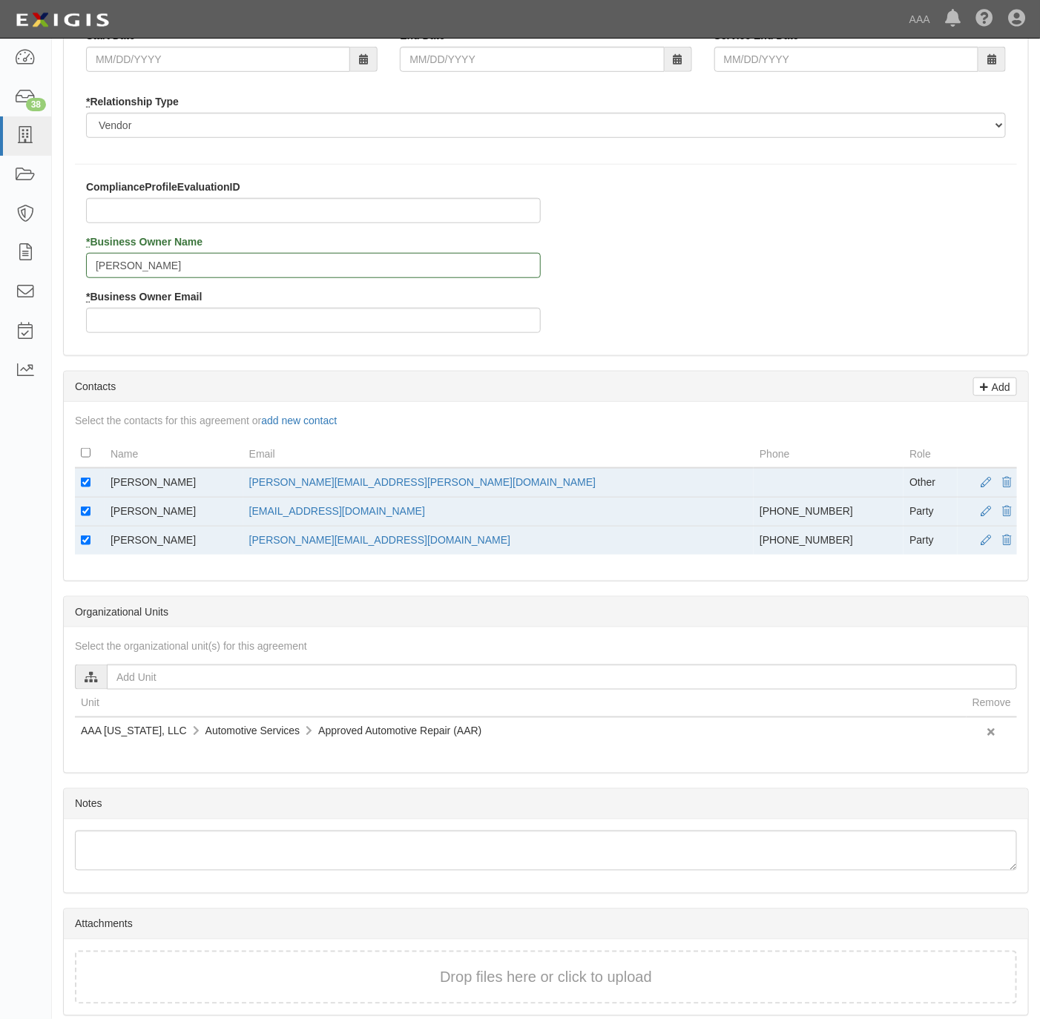
click at [269, 303] on div "* Business Owner Email" at bounding box center [313, 311] width 455 height 44
click at [261, 330] on input "* Business Owner Email" at bounding box center [313, 320] width 455 height 25
paste input "holmes.bradley@ace.aaa.com"
type input "holmes.bradley@ace.aaa.com"
click at [105, 254] on div "* Business Owner Name Bradley Holmes" at bounding box center [313, 256] width 455 height 44
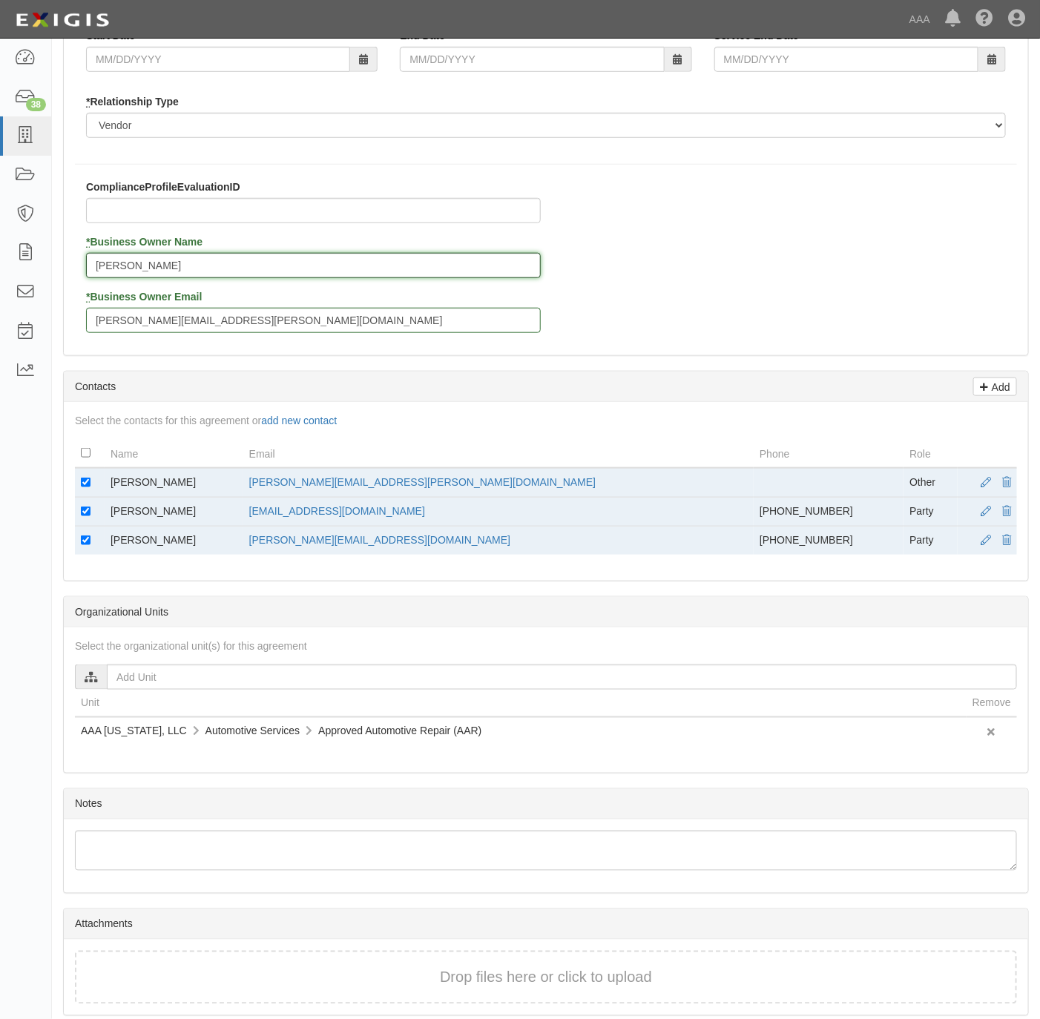
drag, startPoint x: 102, startPoint y: 258, endPoint x: 116, endPoint y: 268, distance: 16.5
click at [112, 267] on input "Bradley Holmes" at bounding box center [313, 265] width 455 height 25
type input "Bradley Holmes"
click at [89, 477] on td at bounding box center [90, 483] width 30 height 30
click at [87, 494] on td at bounding box center [90, 483] width 30 height 30
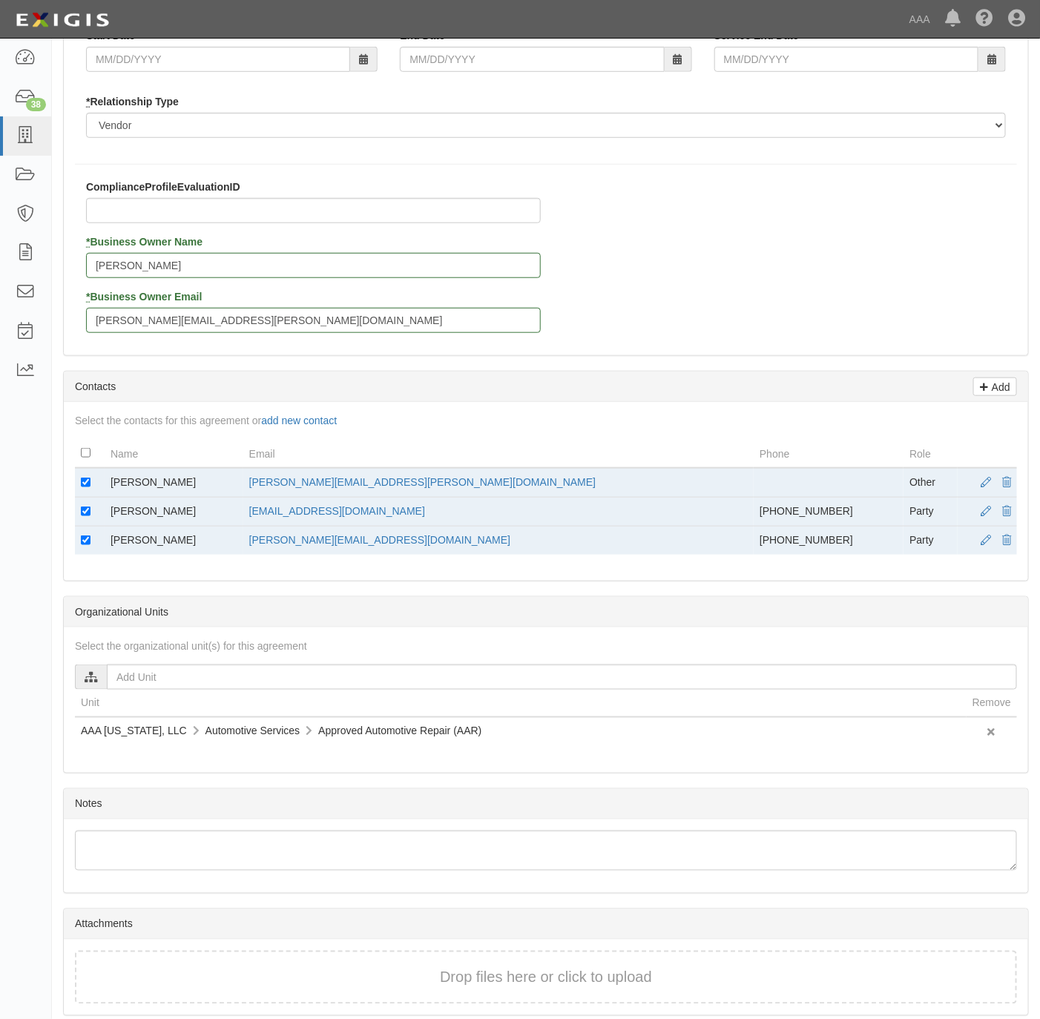
drag, startPoint x: 79, startPoint y: 481, endPoint x: 91, endPoint y: 485, distance: 13.4
click at [85, 483] on td at bounding box center [90, 483] width 30 height 30
click at [83, 485] on input "checkbox" at bounding box center [86, 483] width 10 height 10
checkbox input "false"
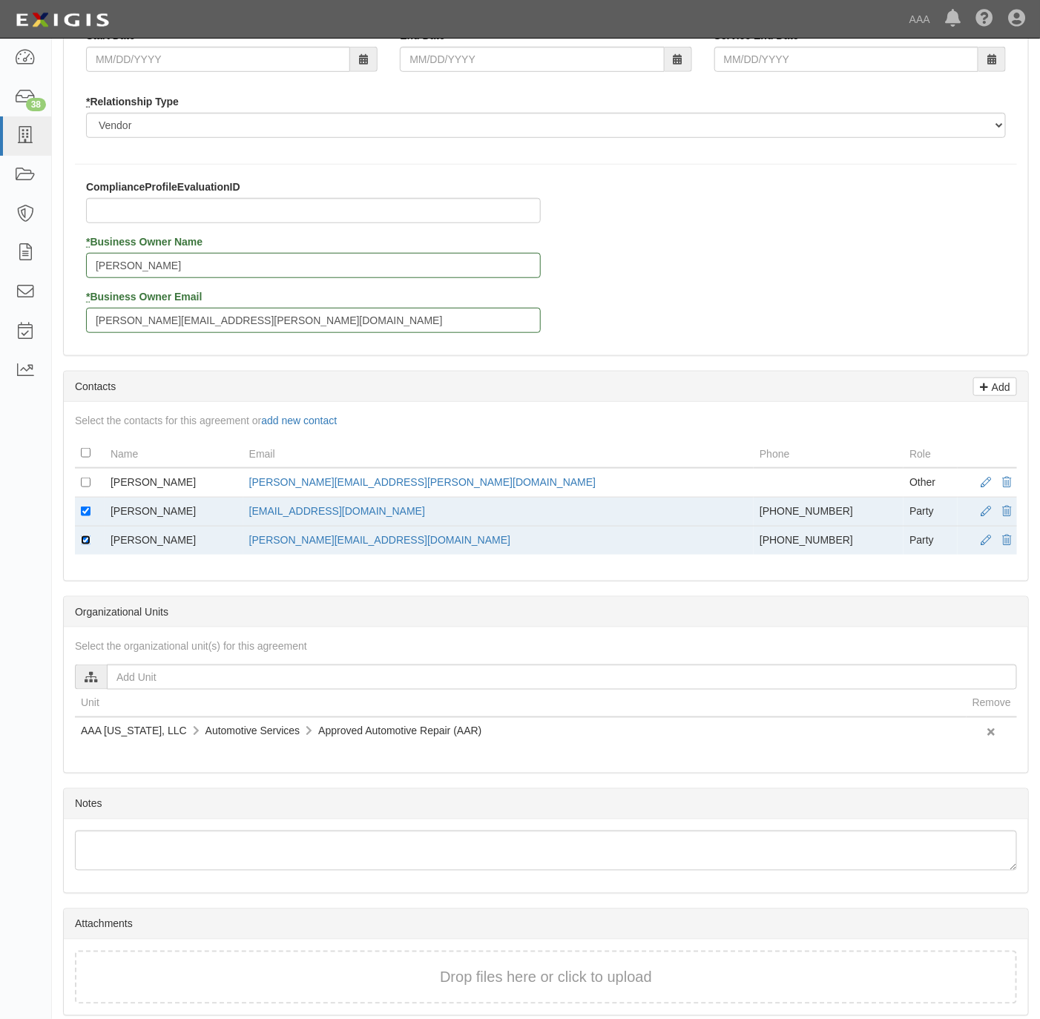
click at [81, 545] on input "checkbox" at bounding box center [86, 541] width 10 height 10
checkbox input "false"
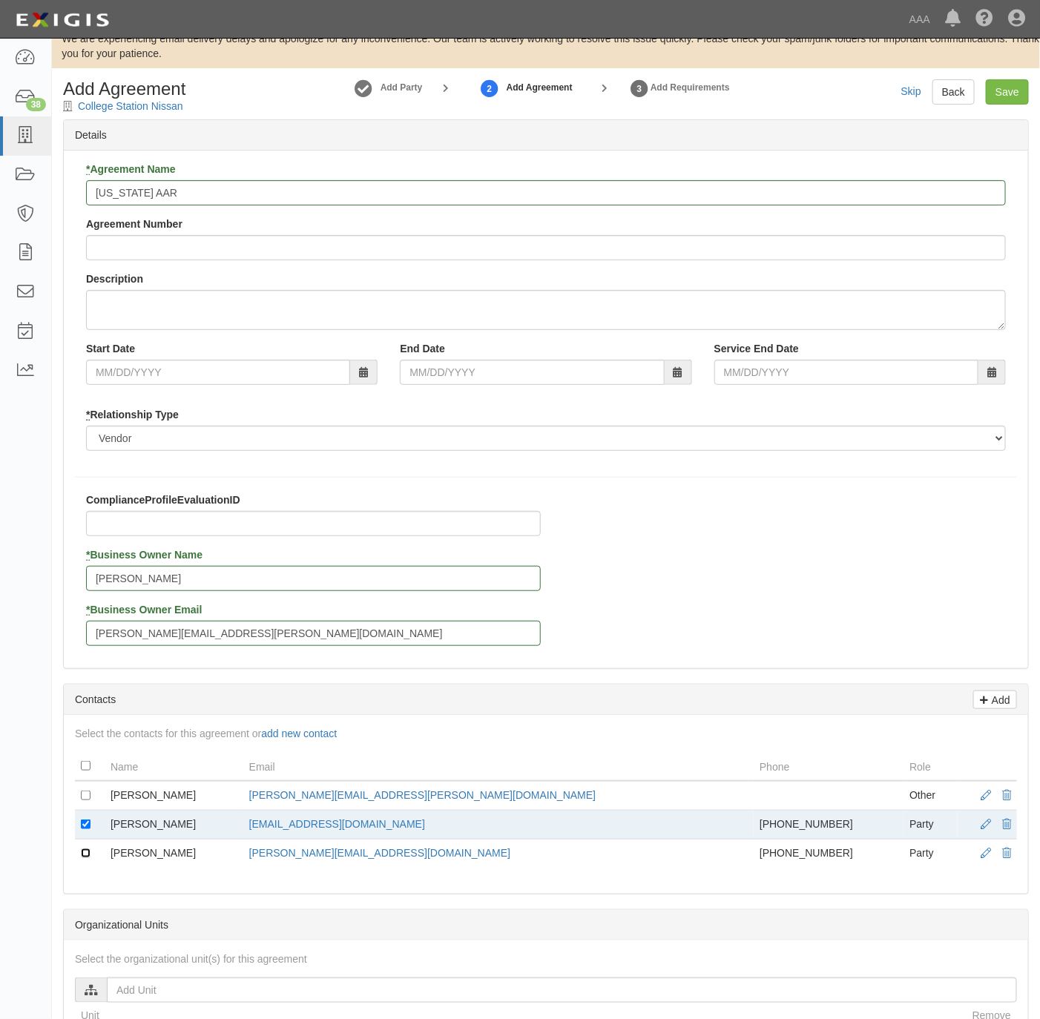
scroll to position [0, 0]
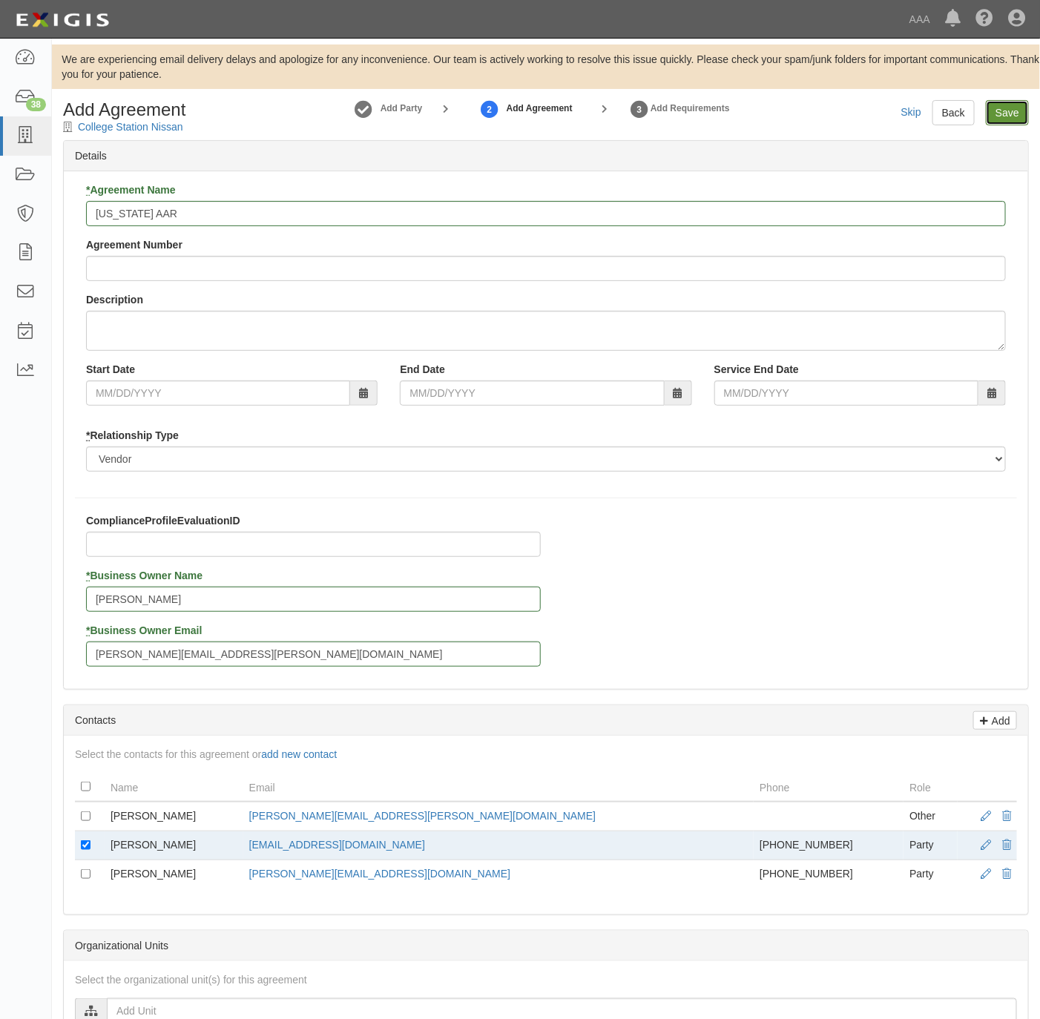
click at [1010, 103] on input "Save" at bounding box center [1007, 112] width 43 height 25
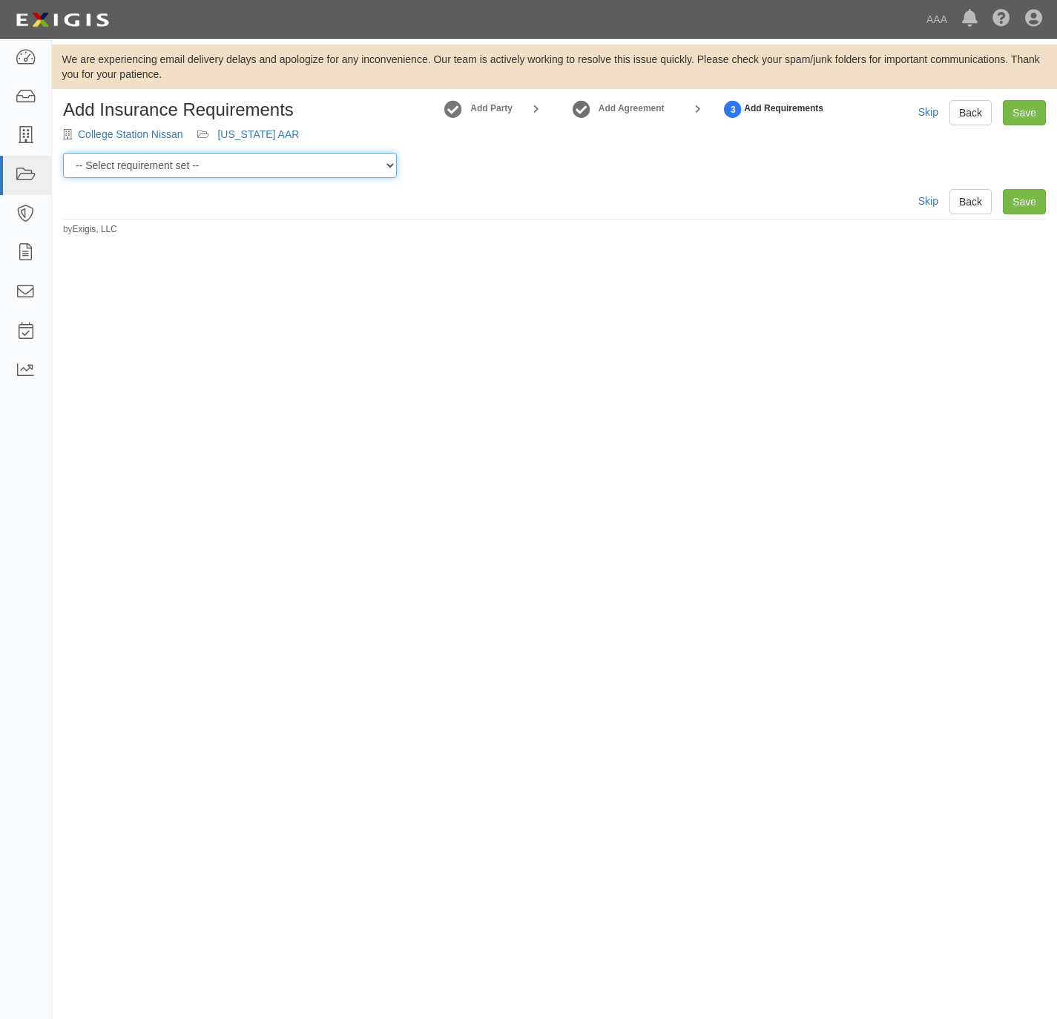
click at [323, 162] on select "-- Select requirement set -- AAA East Central AAR AAA East Central ERS AAA East…" at bounding box center [230, 165] width 334 height 25
select select "16682"
click at [63, 153] on select "-- Select requirement set -- AAA East Central AAR AAA East Central ERS AAA East…" at bounding box center [230, 165] width 334 height 25
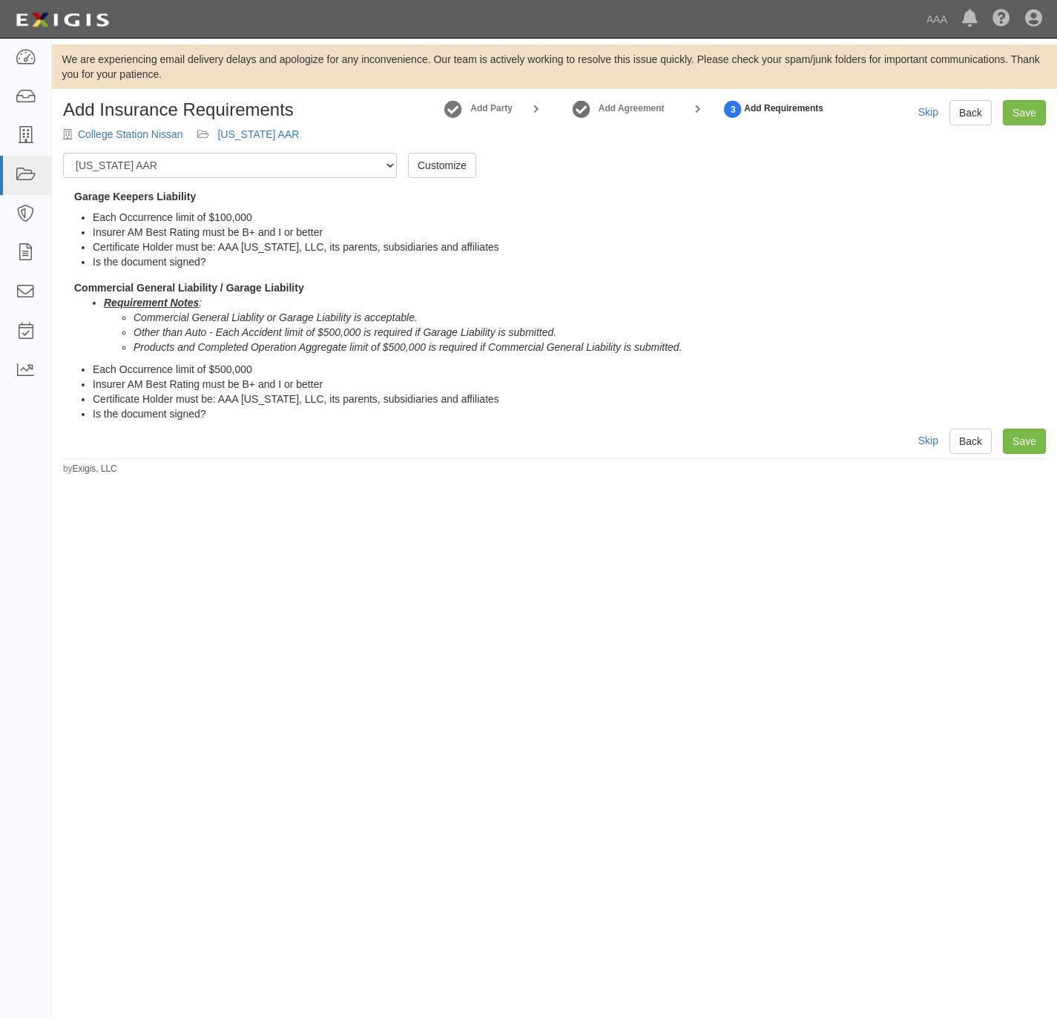
click at [1046, 450] on div "Add Insurance Requirements College Station Nissan [US_STATE] AAR Add Party Add …" at bounding box center [554, 287] width 1005 height 375
click at [1026, 445] on link "Save" at bounding box center [1024, 441] width 43 height 25
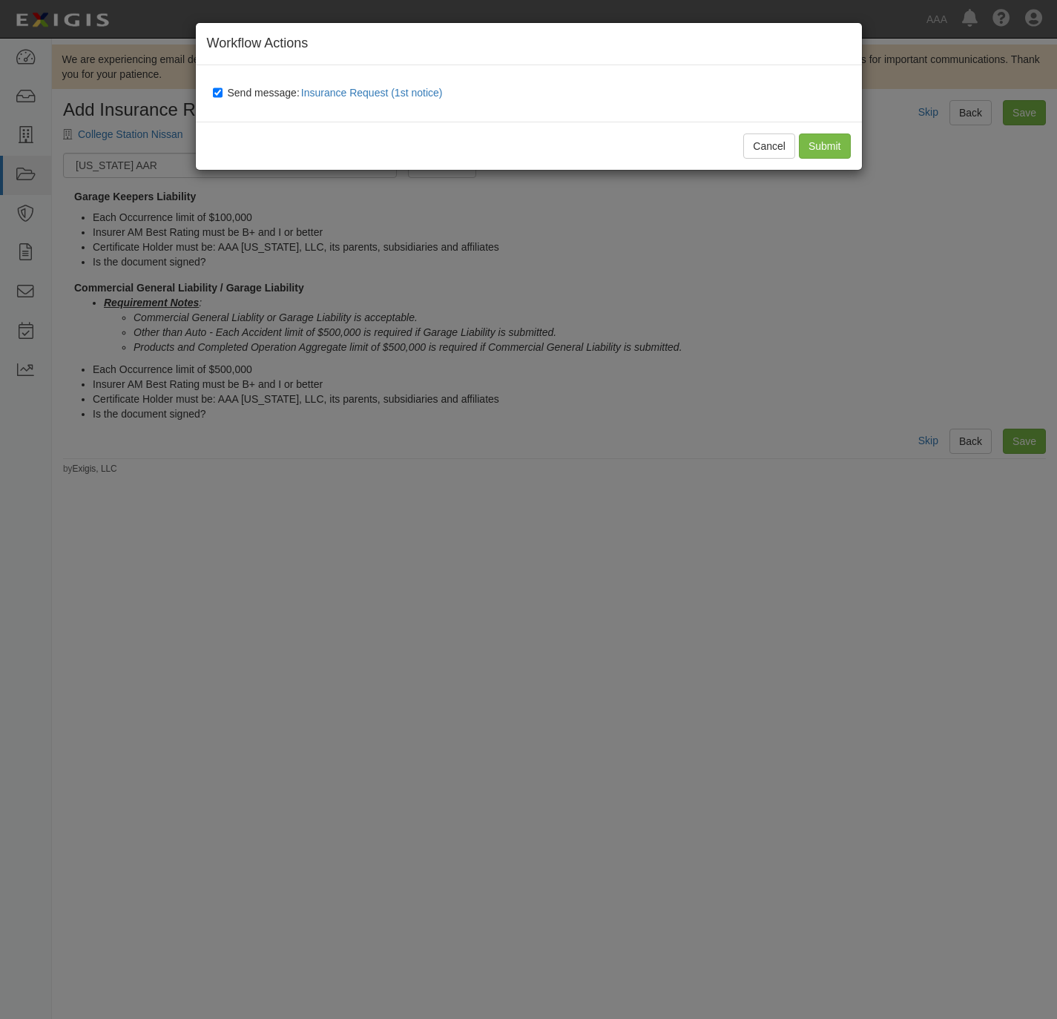
click at [257, 90] on span "Send message: Insurance Request (1st notice)" at bounding box center [338, 93] width 221 height 12
click at [223, 90] on input "Send message: Insurance Request (1st notice)" at bounding box center [218, 93] width 10 height 12
checkbox input "false"
click at [824, 139] on input "Submit" at bounding box center [825, 146] width 52 height 25
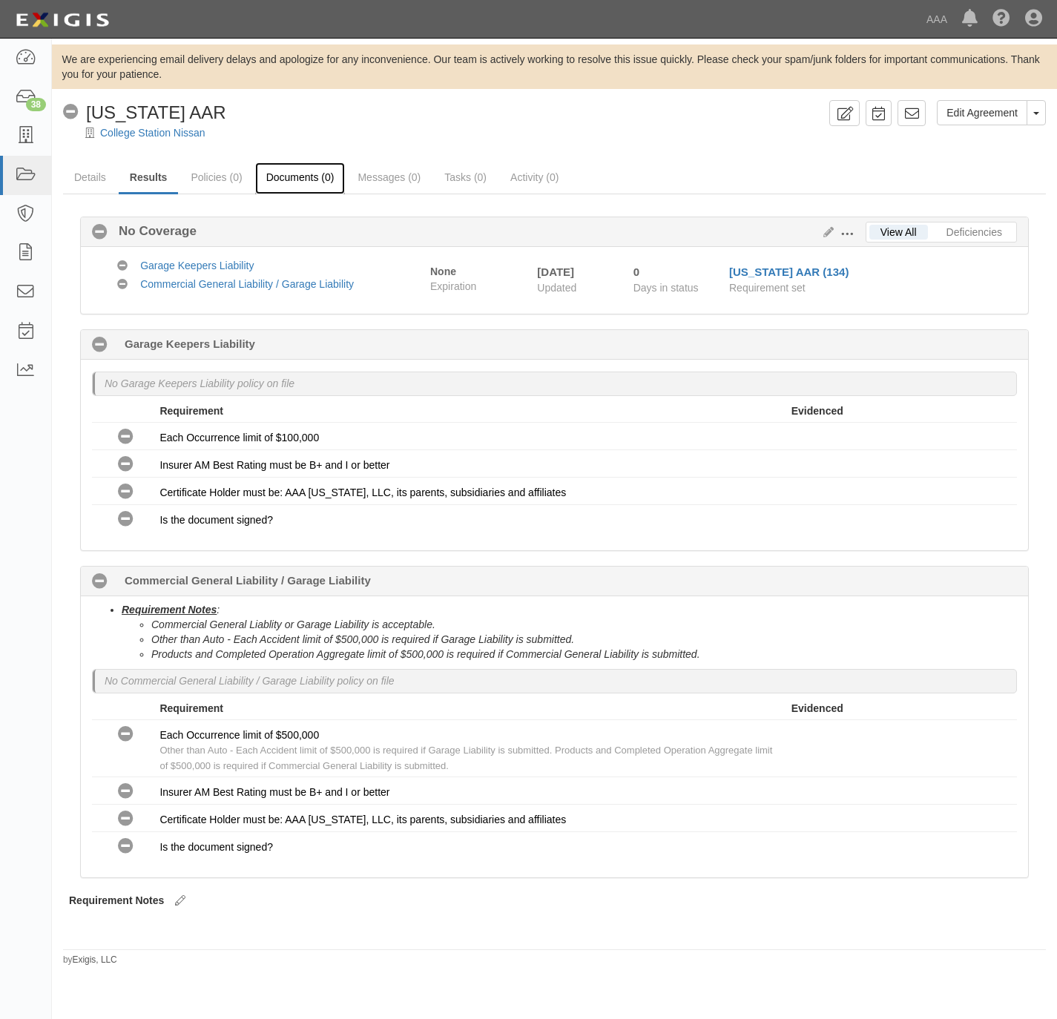
click at [283, 174] on link "Documents (0)" at bounding box center [300, 178] width 91 height 32
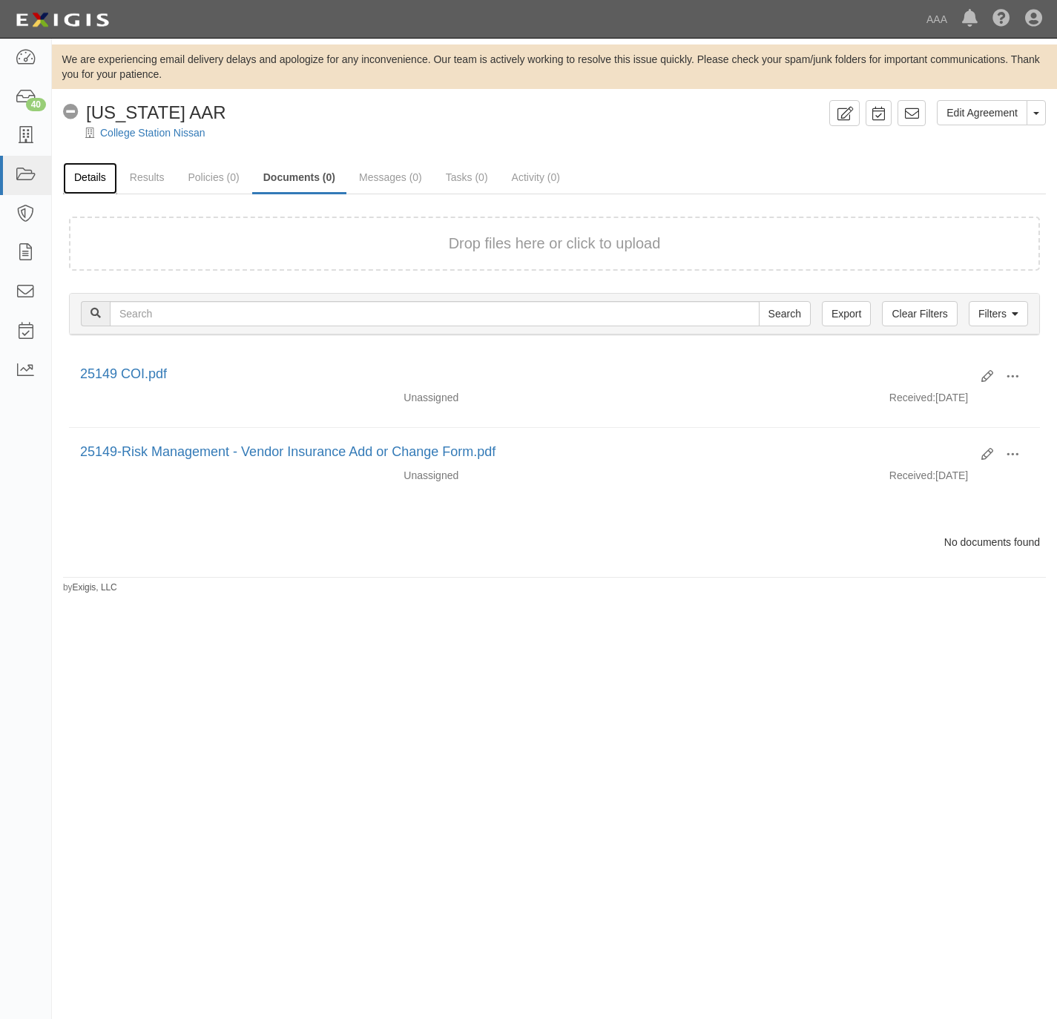
click at [98, 167] on link "Details" at bounding box center [90, 178] width 54 height 32
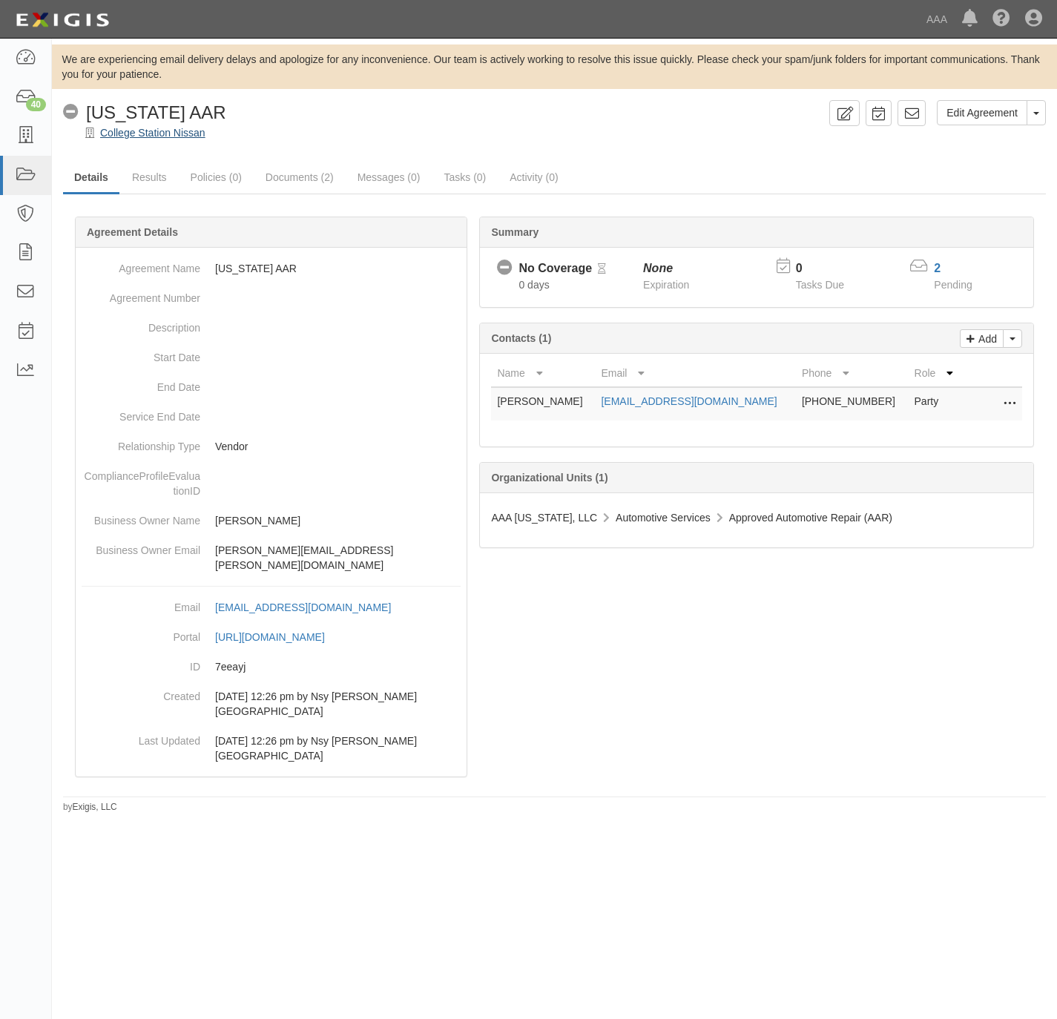
click at [145, 125] on div "College Station Nissan" at bounding box center [565, 132] width 983 height 15
click at [143, 136] on link "College Station Nissan" at bounding box center [152, 133] width 105 height 12
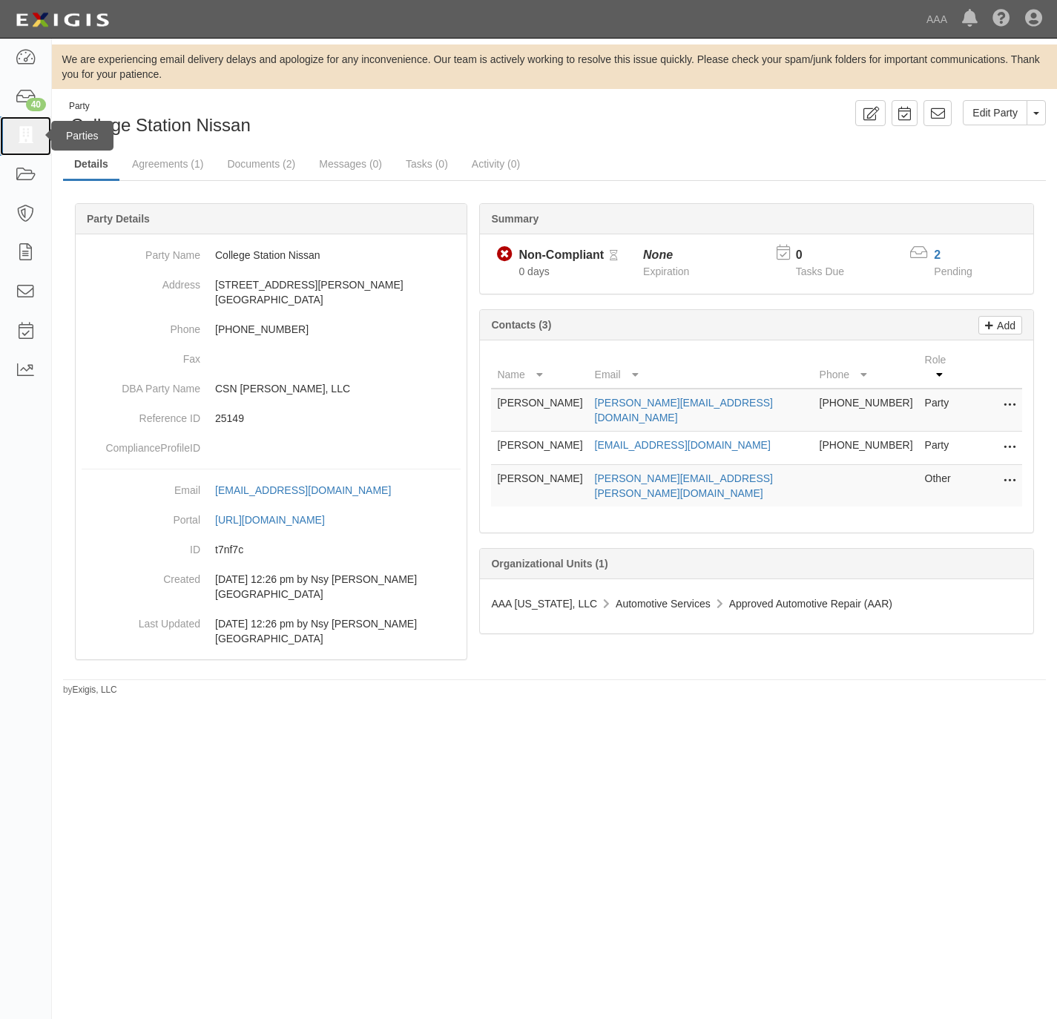
drag, startPoint x: 16, startPoint y: 139, endPoint x: 30, endPoint y: 129, distance: 16.5
click at [16, 139] on icon at bounding box center [25, 136] width 21 height 17
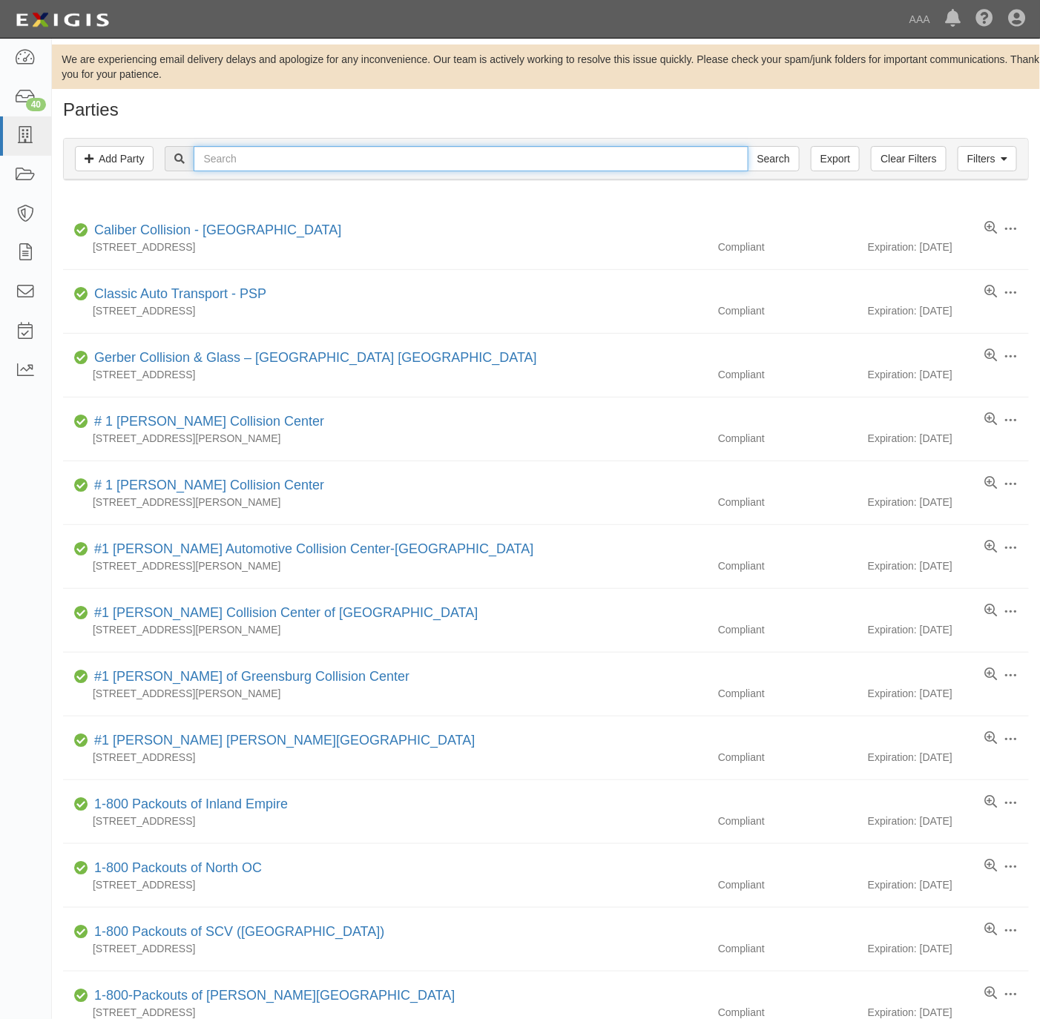
click at [214, 165] on input "text" at bounding box center [471, 158] width 554 height 25
paste input "Commercial Tire"
type input "Commercial Tire"
click at [766, 154] on input "Search" at bounding box center [774, 158] width 52 height 25
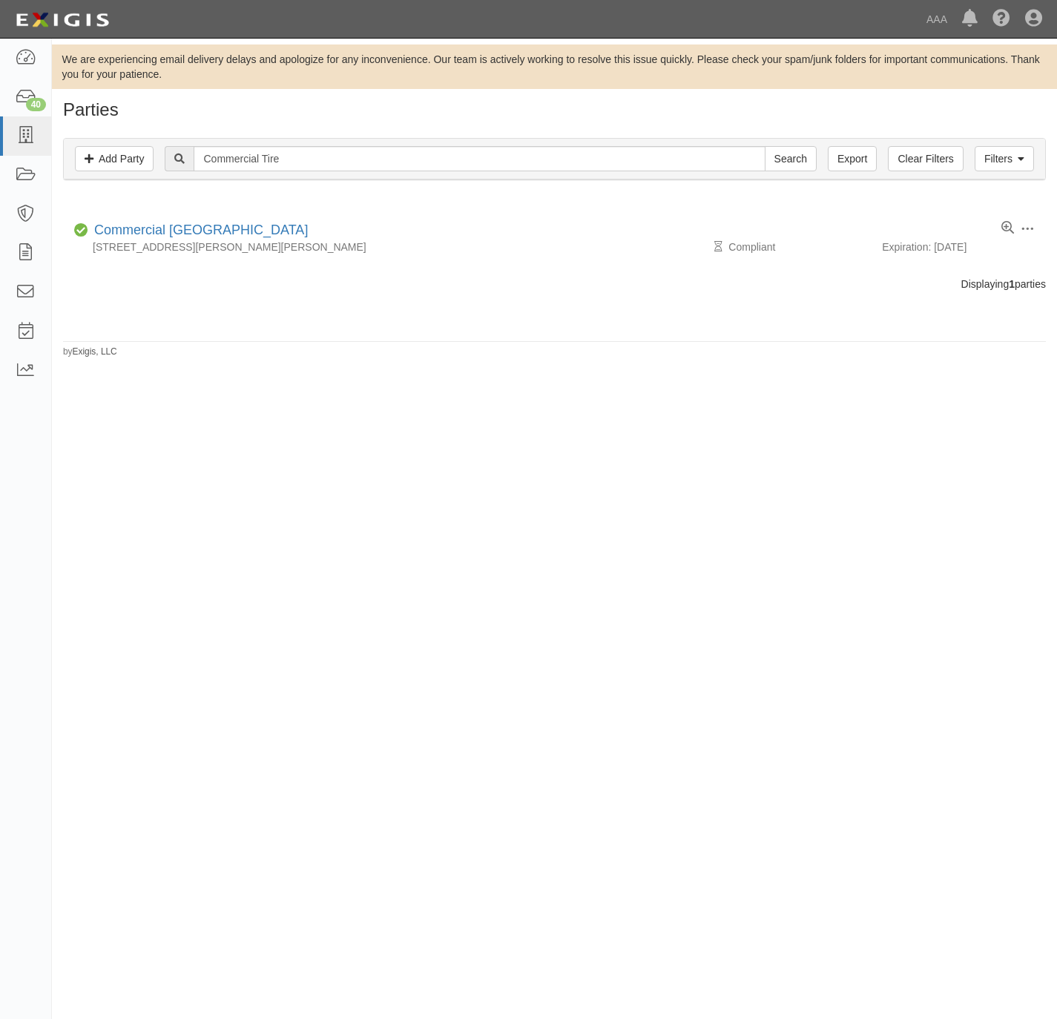
click at [396, 286] on div "Displaying 1 parties" at bounding box center [554, 284] width 1005 height 15
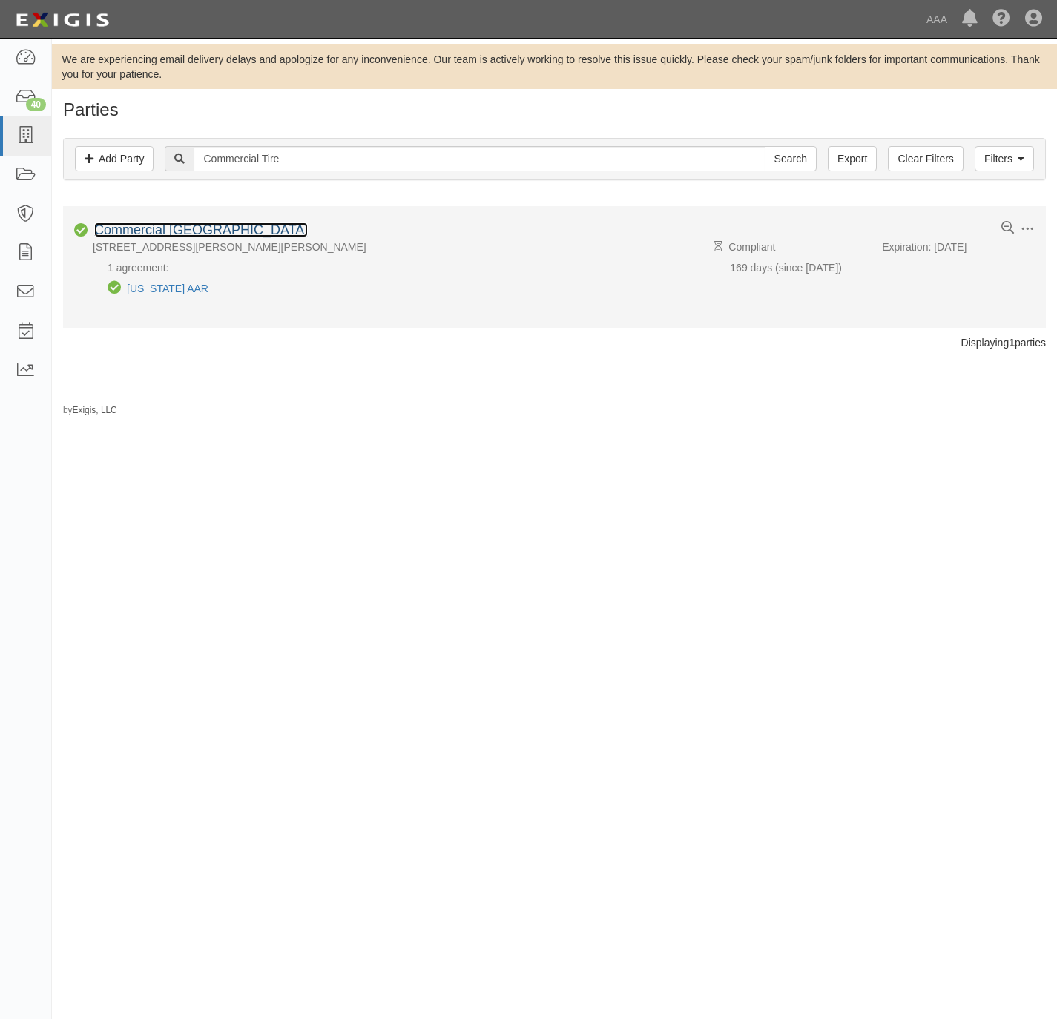
drag, startPoint x: 174, startPoint y: 229, endPoint x: 192, endPoint y: 219, distance: 20.6
click at [174, 228] on link "Commercial Tire Center" at bounding box center [201, 230] width 214 height 15
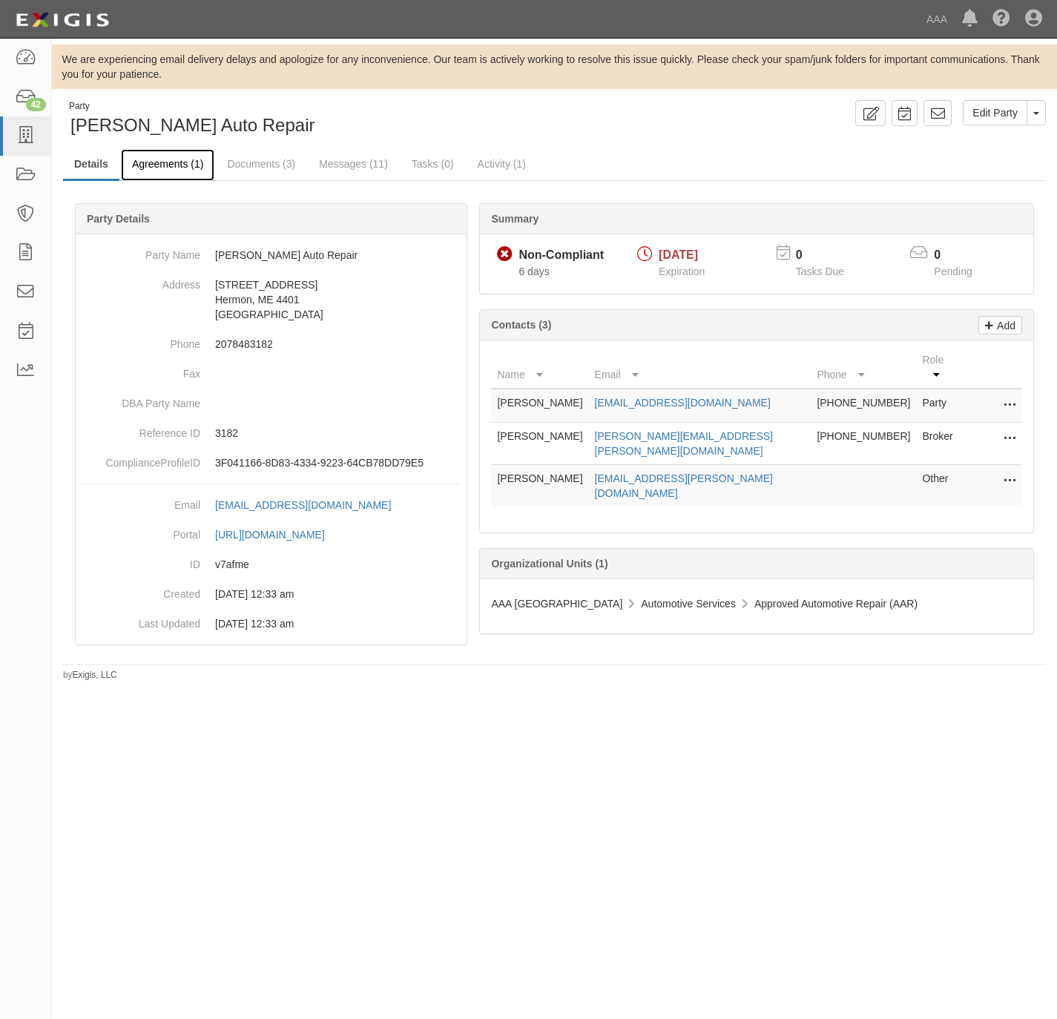
click at [158, 161] on link "Agreements (1)" at bounding box center [167, 165] width 93 height 32
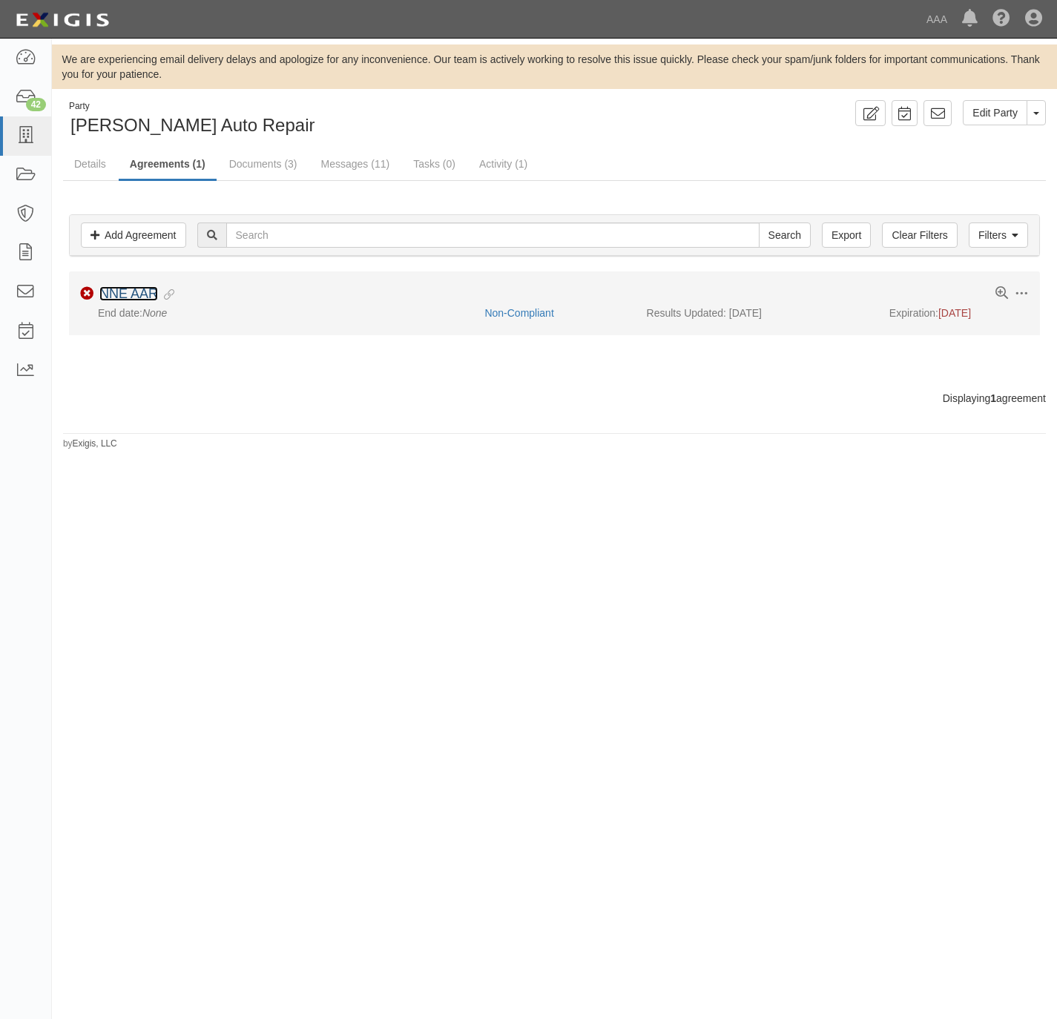
click at [134, 295] on link "NNE AAR" at bounding box center [128, 293] width 59 height 15
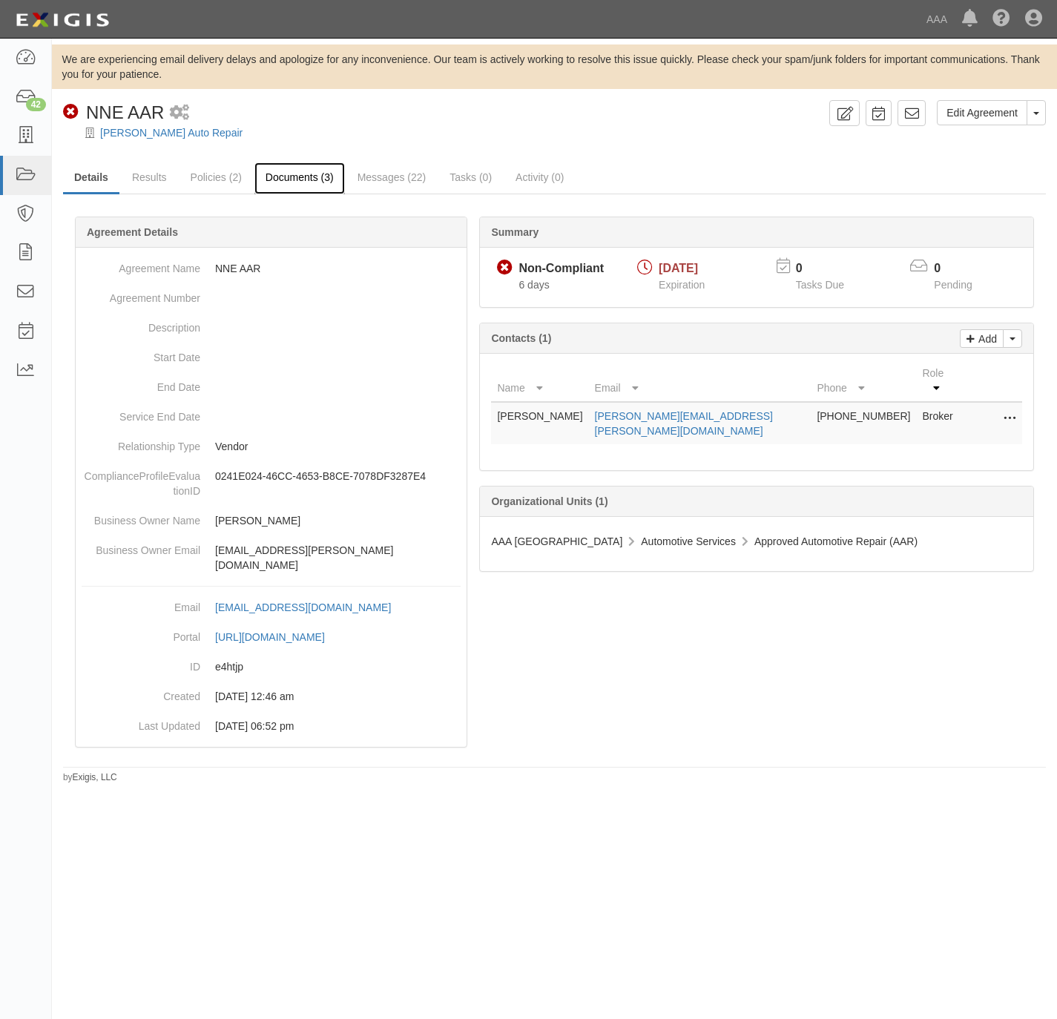
click at [300, 172] on link "Documents (3)" at bounding box center [299, 178] width 91 height 32
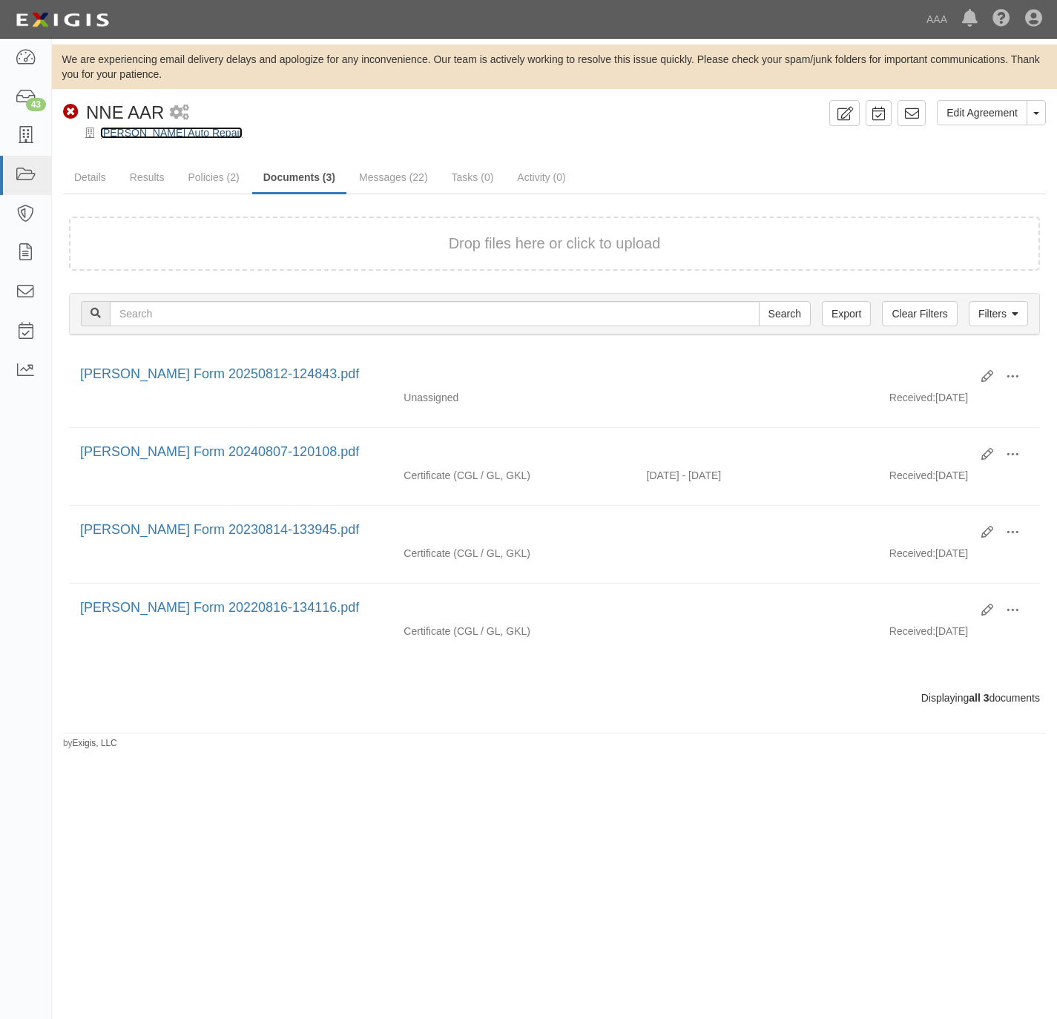
click at [156, 130] on link "[PERSON_NAME] Auto Repair" at bounding box center [171, 133] width 142 height 12
